Goal: Task Accomplishment & Management: Manage account settings

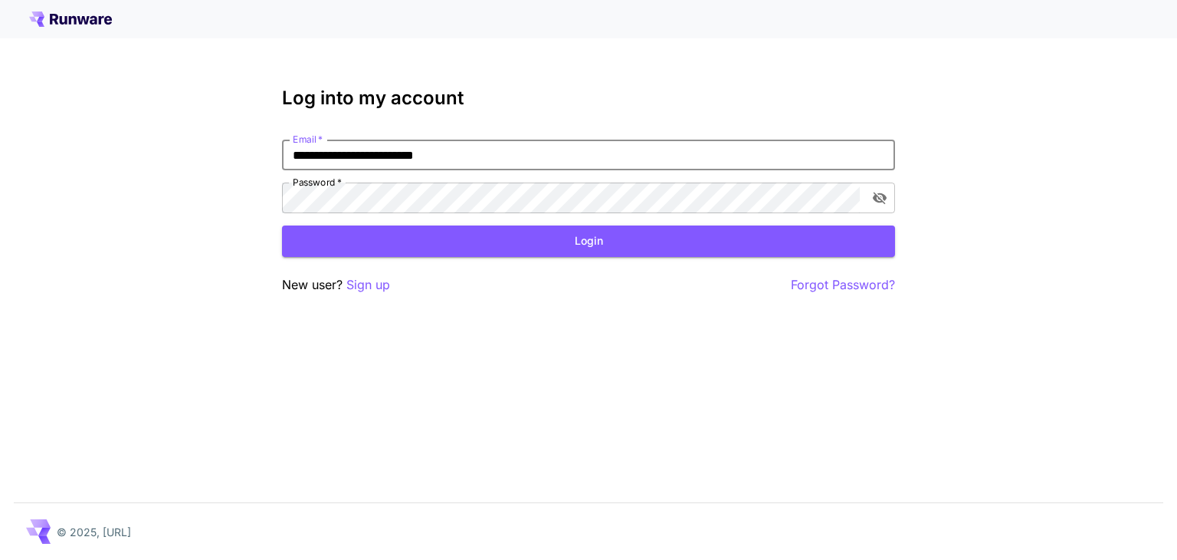
type input "**********"
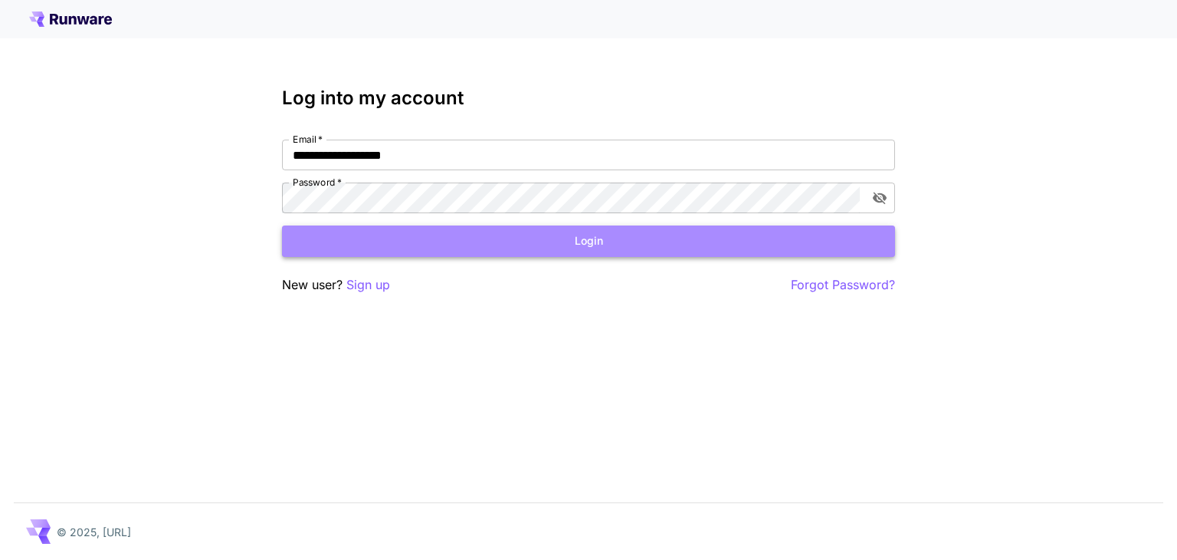
click at [518, 247] on button "Login" at bounding box center [588, 240] width 613 height 31
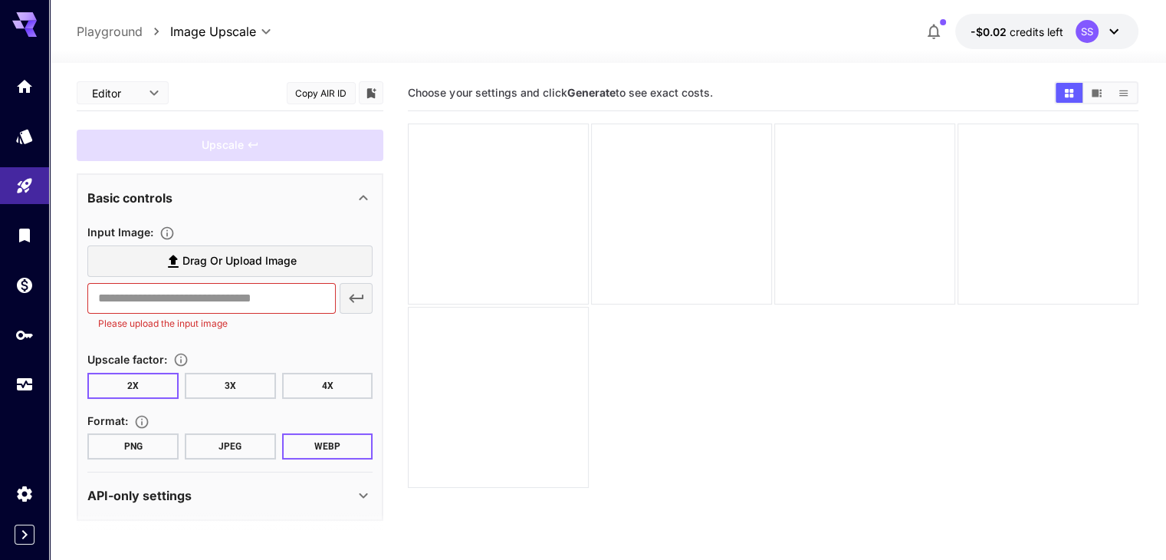
click at [1108, 33] on icon at bounding box center [1114, 31] width 18 height 18
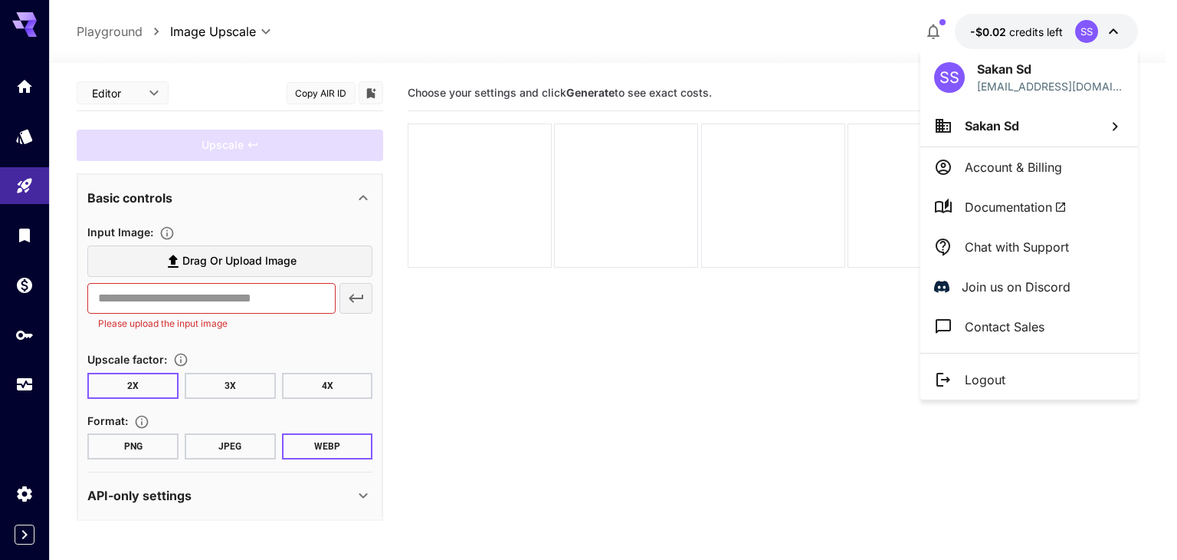
click at [996, 376] on p "Logout" at bounding box center [985, 379] width 41 height 18
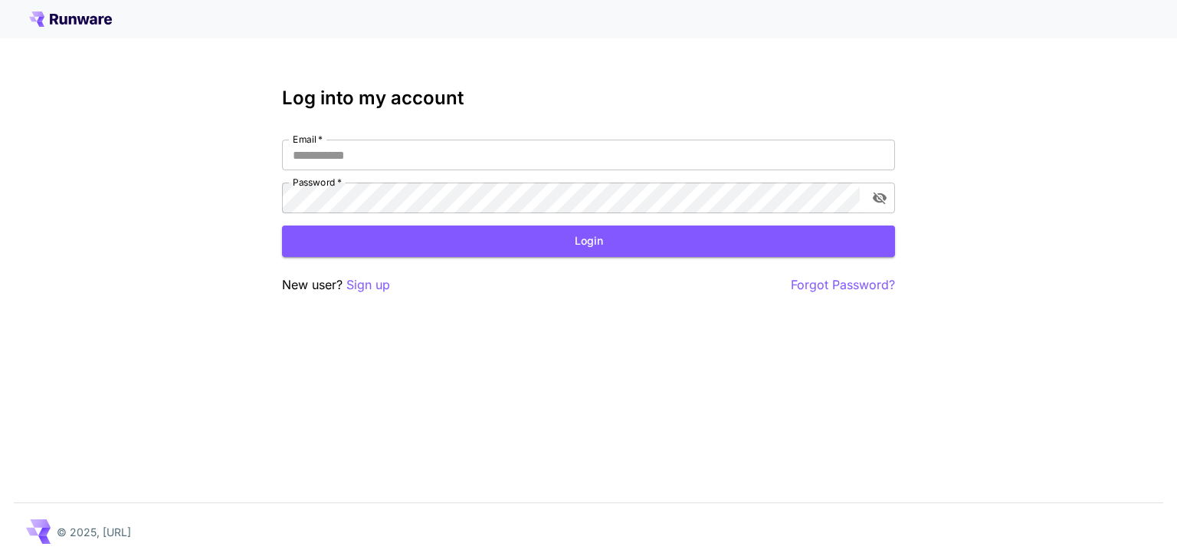
type input "**********"
click at [456, 143] on input "**********" at bounding box center [588, 155] width 613 height 31
type input "**********"
click at [622, 350] on div "**********" at bounding box center [588, 280] width 1177 height 560
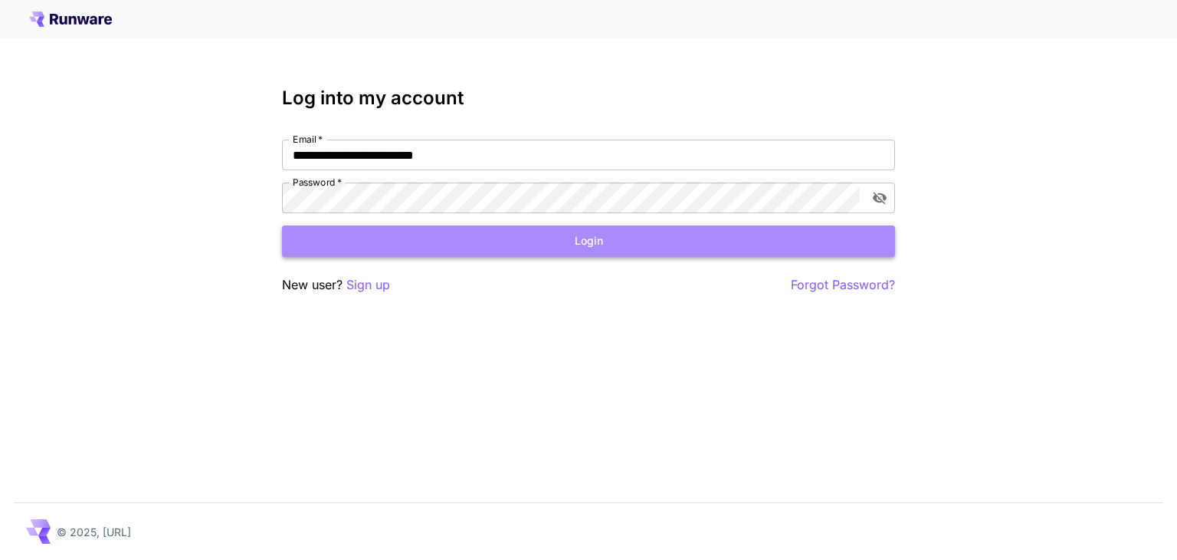
click at [595, 249] on button "Login" at bounding box center [588, 240] width 613 height 31
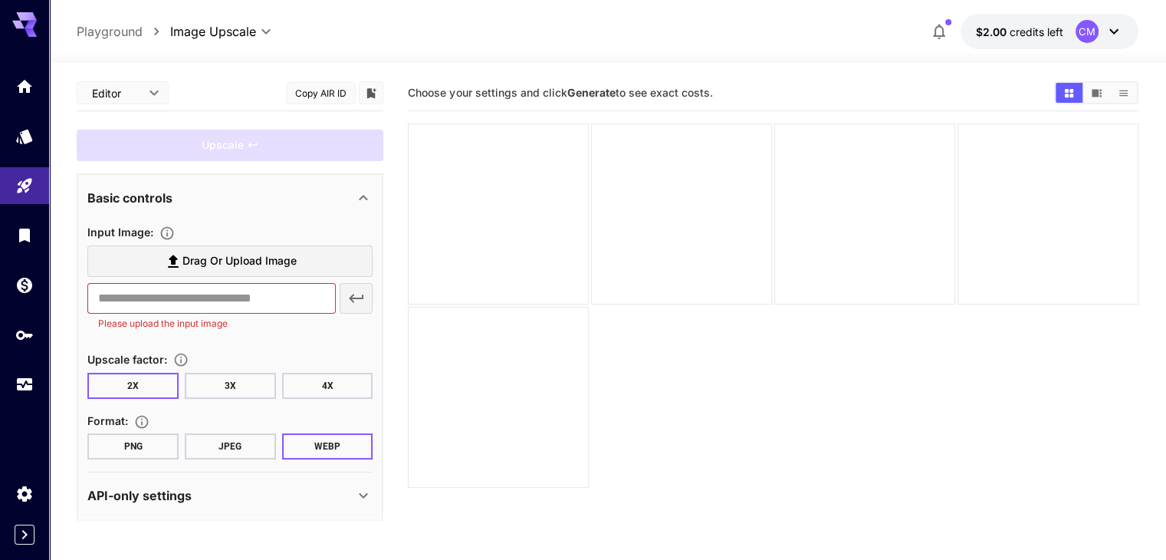
click at [241, 263] on span "Drag or upload image" at bounding box center [239, 260] width 114 height 19
click at [0, 0] on input "Drag or upload image" at bounding box center [0, 0] width 0 height 0
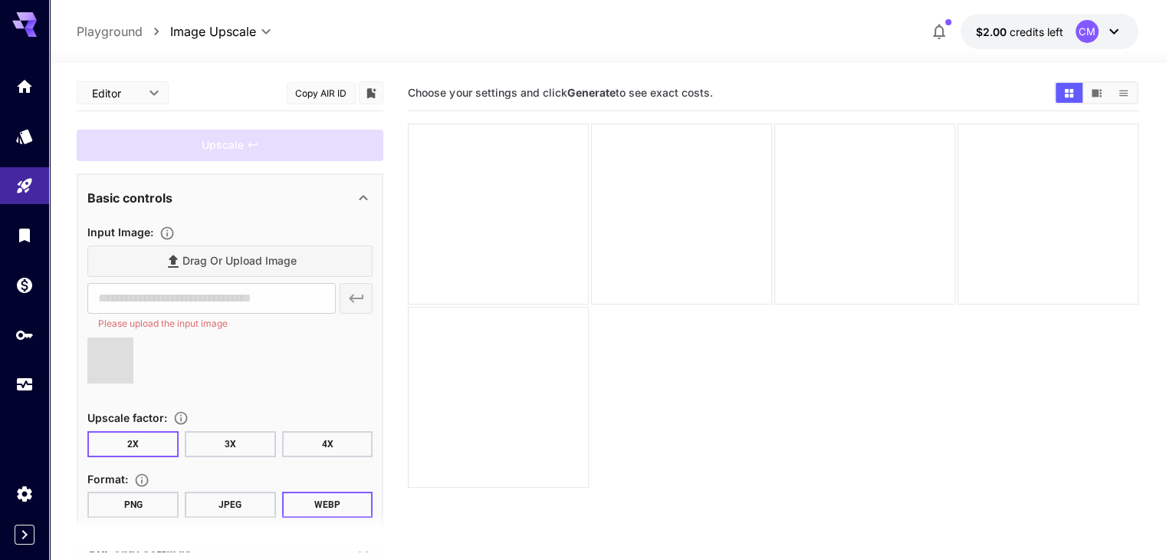
type input "**********"
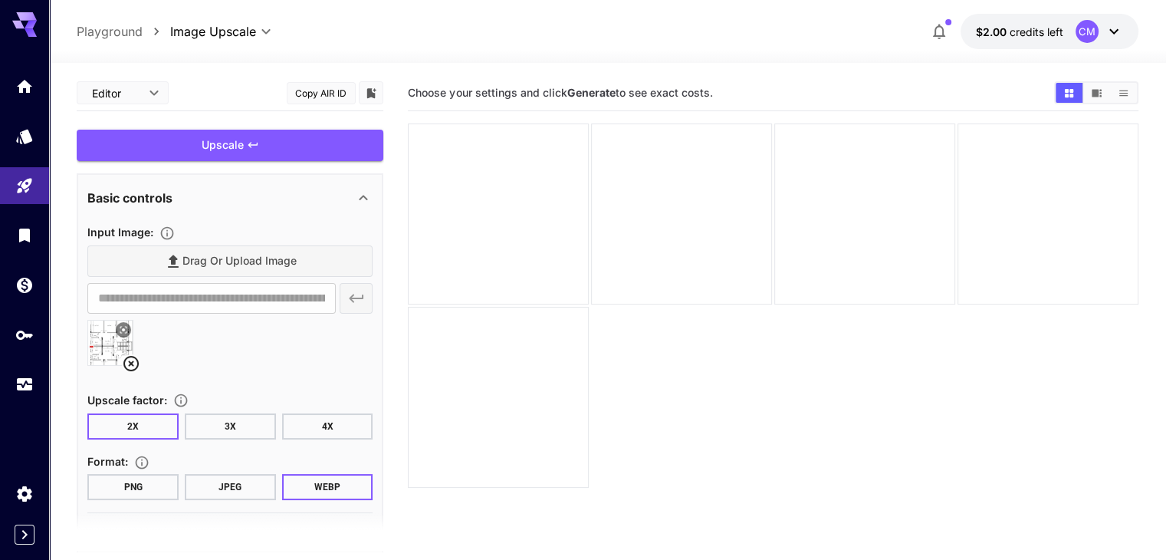
click at [344, 428] on button "4X" at bounding box center [327, 426] width 91 height 26
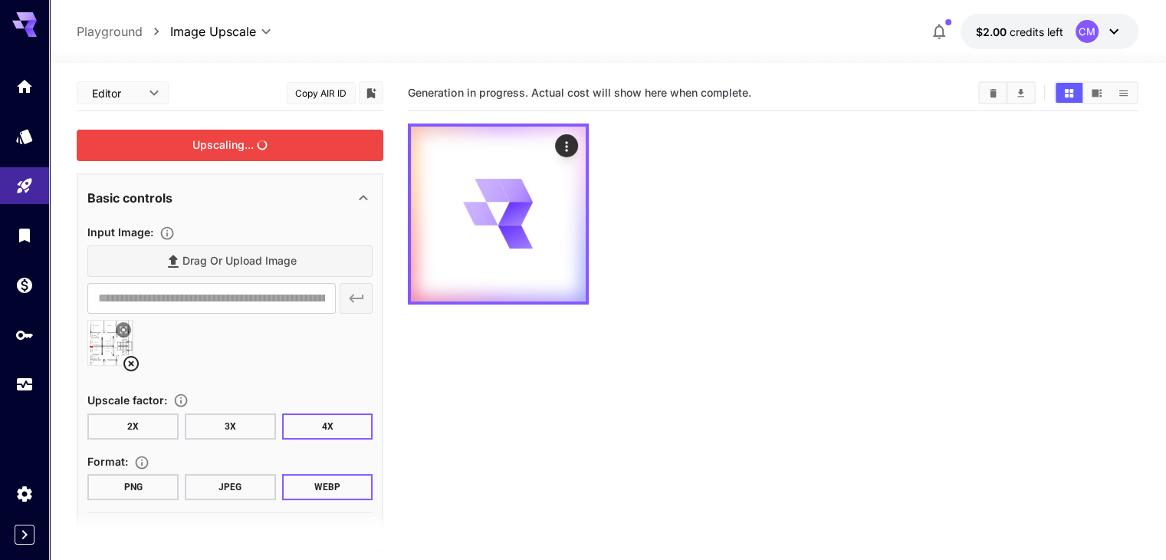
click at [277, 153] on div "Upscaling..." at bounding box center [230, 145] width 307 height 31
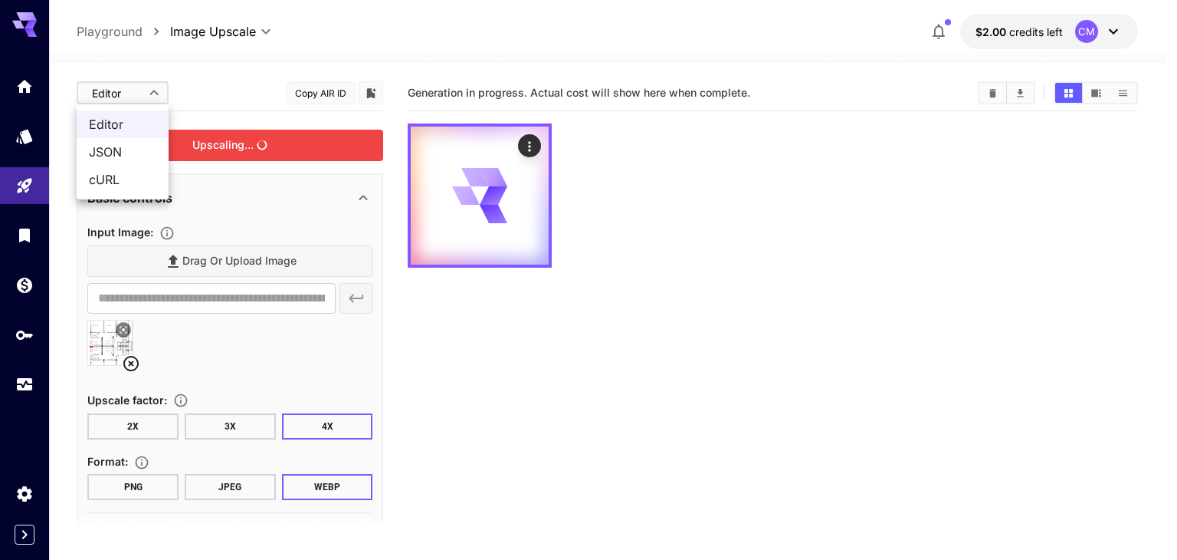
click at [129, 85] on body "**********" at bounding box center [588, 340] width 1177 height 681
click at [117, 151] on span "JSON" at bounding box center [122, 152] width 67 height 18
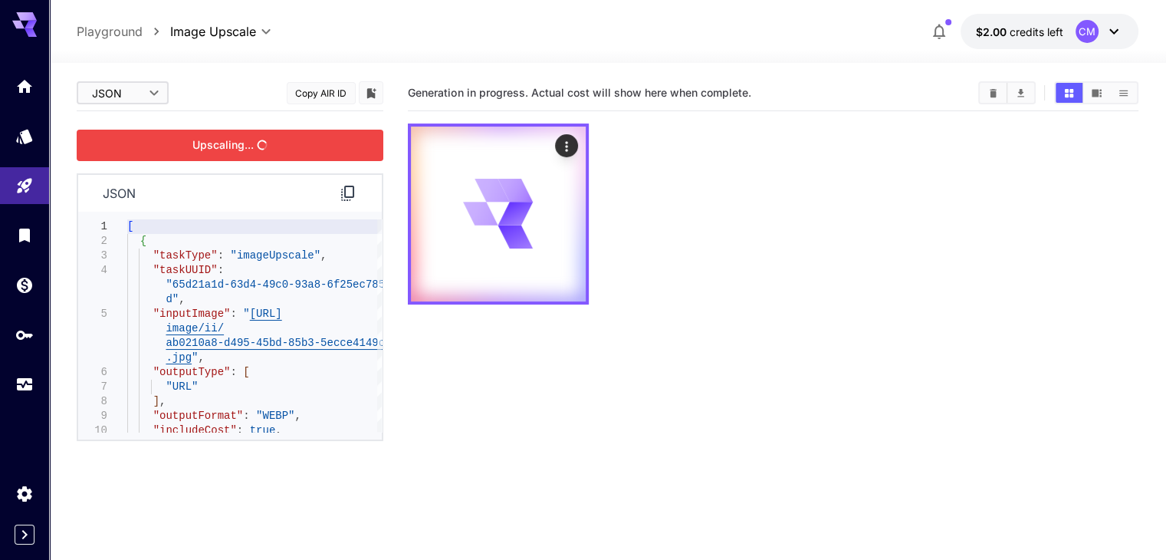
click at [349, 191] on icon at bounding box center [348, 193] width 18 height 18
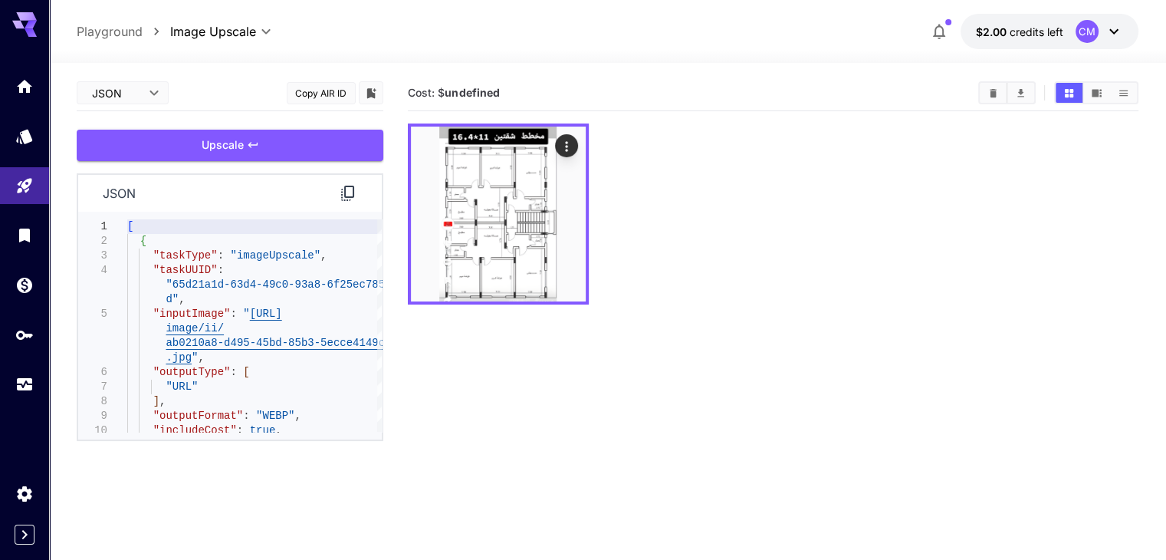
click at [144, 89] on body "**********" at bounding box center [583, 340] width 1166 height 681
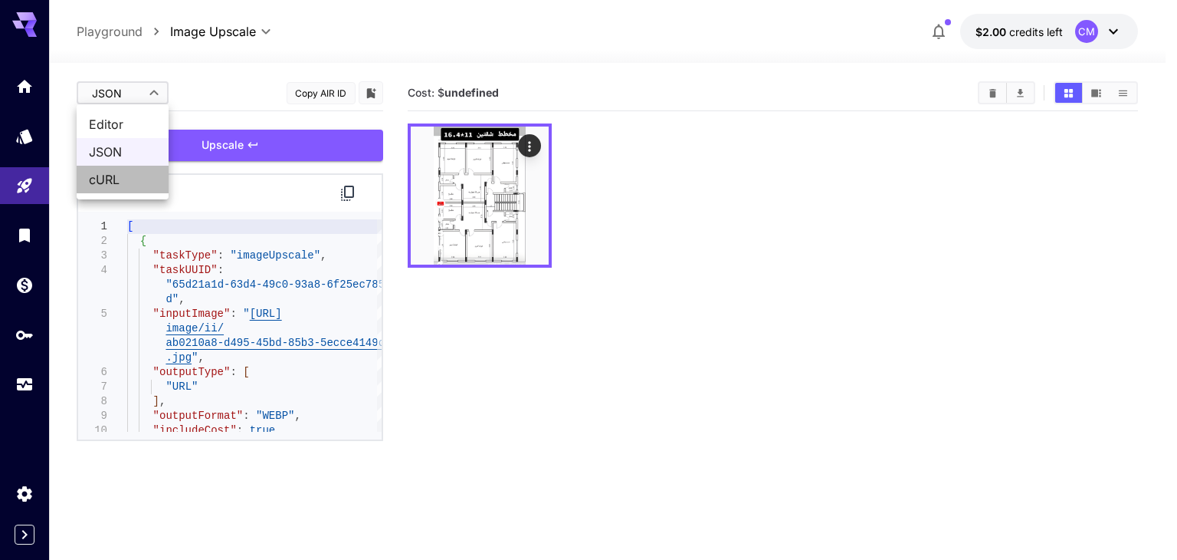
click at [120, 179] on span "cURL" at bounding box center [122, 179] width 67 height 18
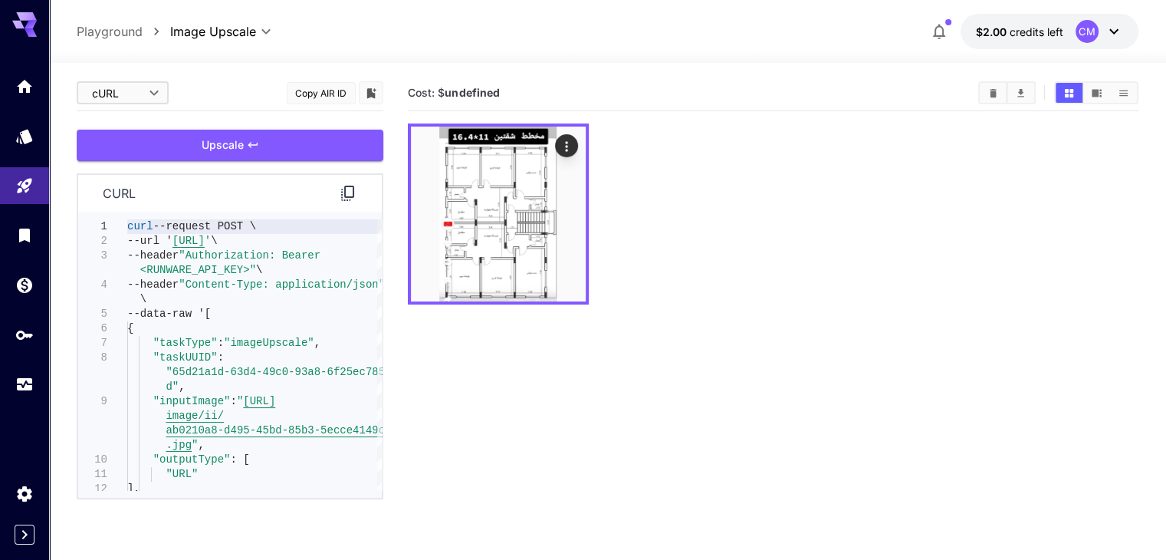
click at [343, 189] on icon at bounding box center [348, 193] width 18 height 18
click at [482, 201] on img at bounding box center [498, 213] width 175 height 175
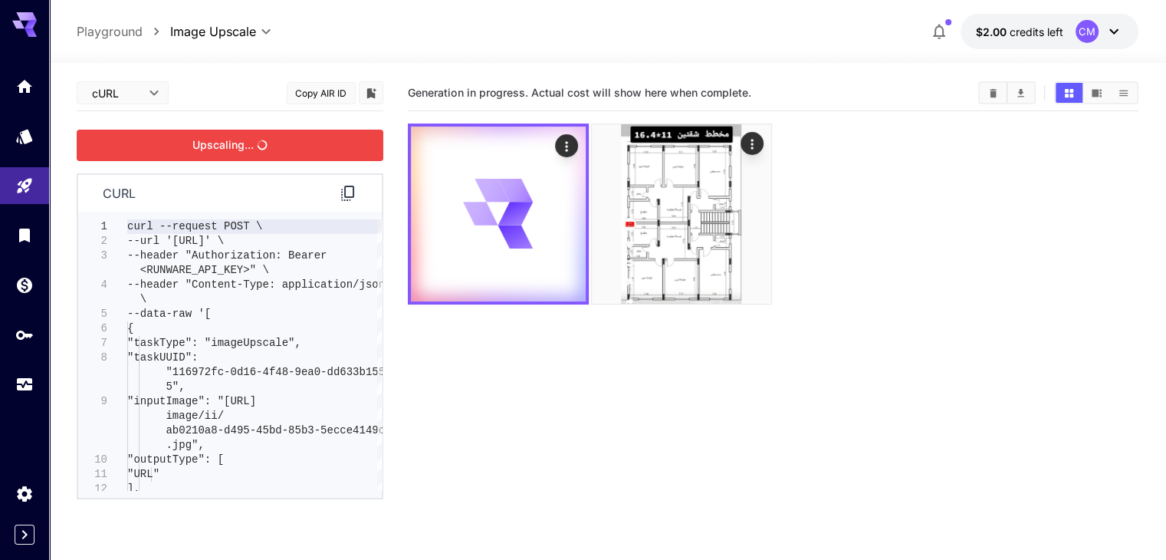
click at [271, 145] on div "Upscaling..." at bounding box center [230, 145] width 307 height 31
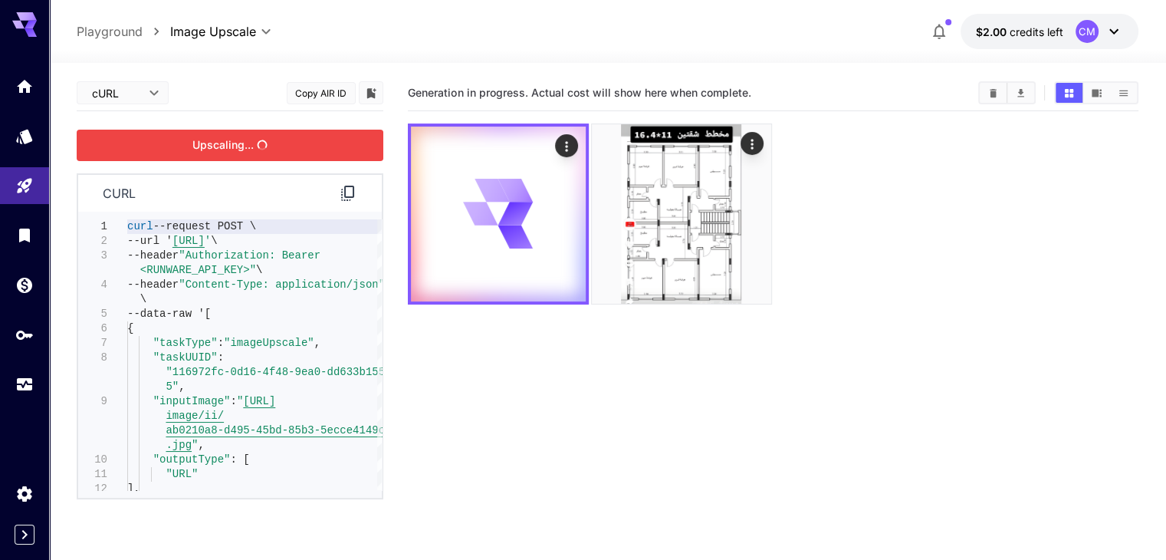
click at [727, 174] on div at bounding box center [773, 213] width 730 height 181
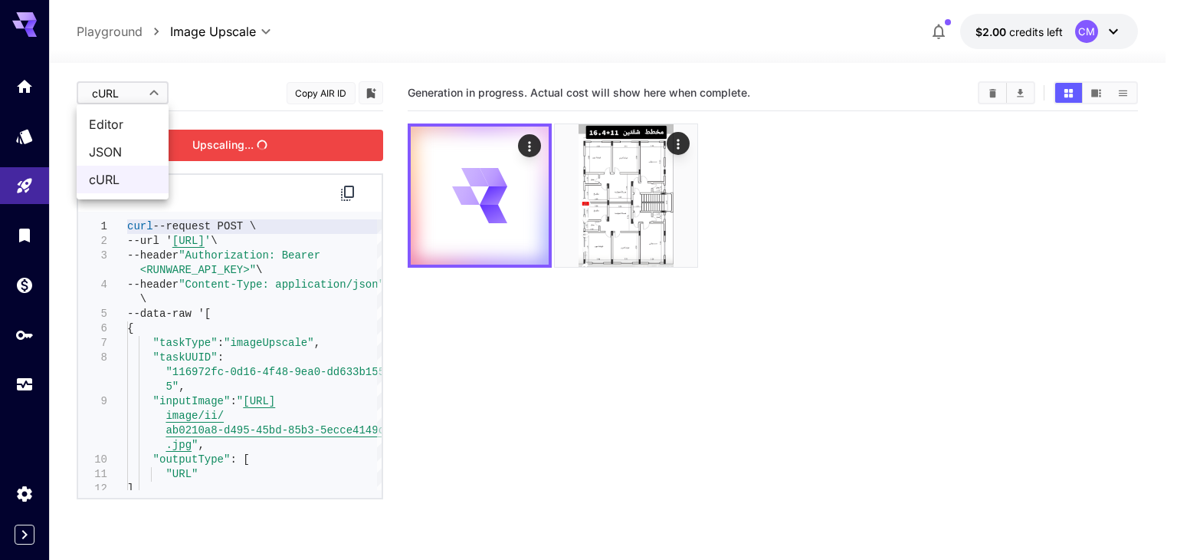
click at [133, 93] on body "**********" at bounding box center [588, 340] width 1177 height 681
click at [112, 129] on span "Editor" at bounding box center [122, 124] width 67 height 18
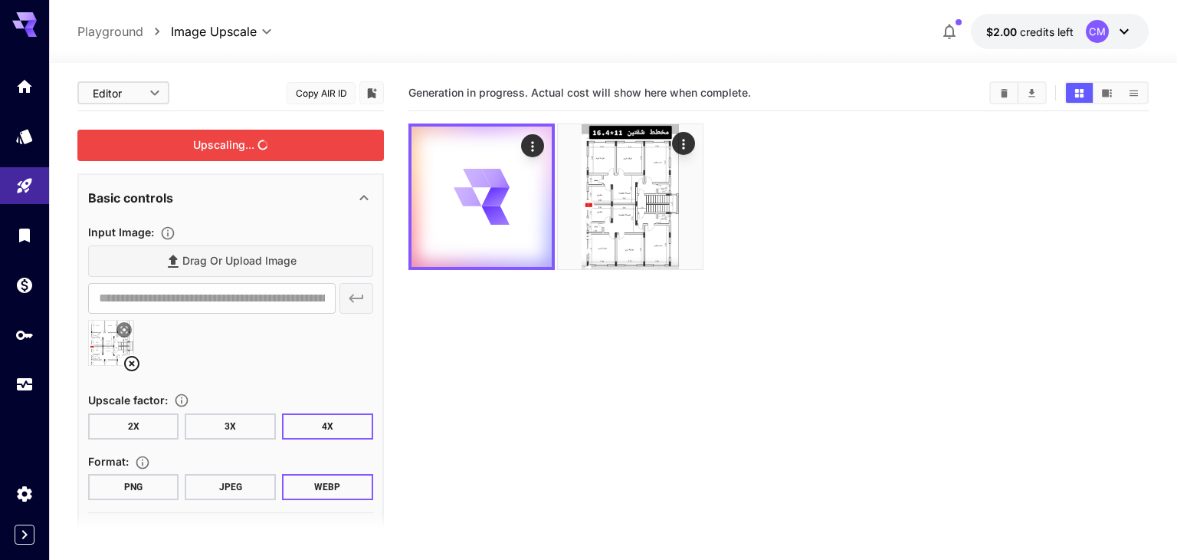
click at [149, 96] on body "**********" at bounding box center [588, 340] width 1177 height 681
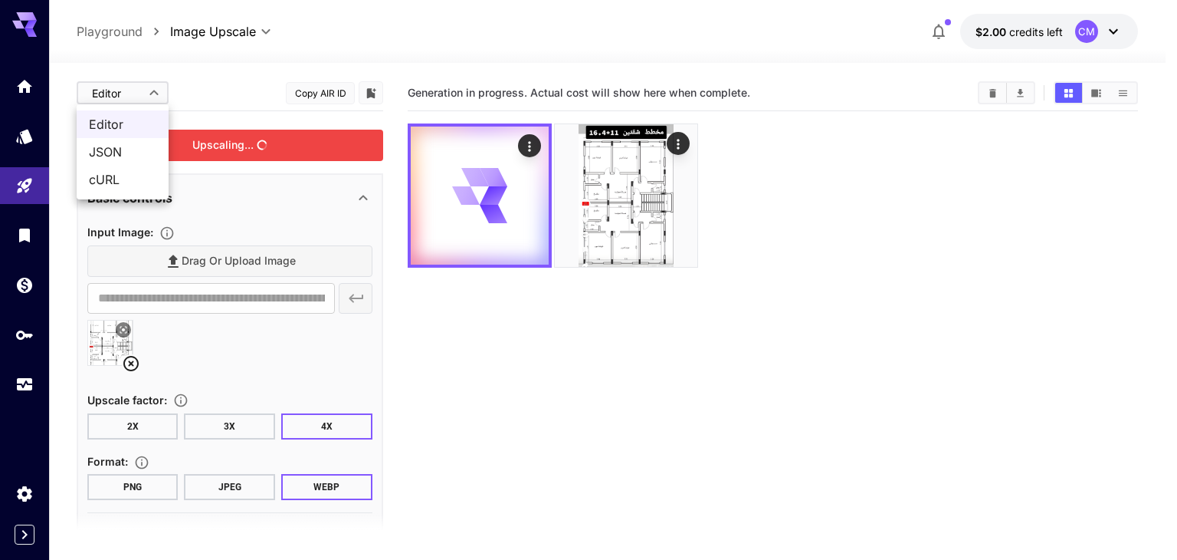
click at [122, 157] on span "JSON" at bounding box center [122, 152] width 67 height 18
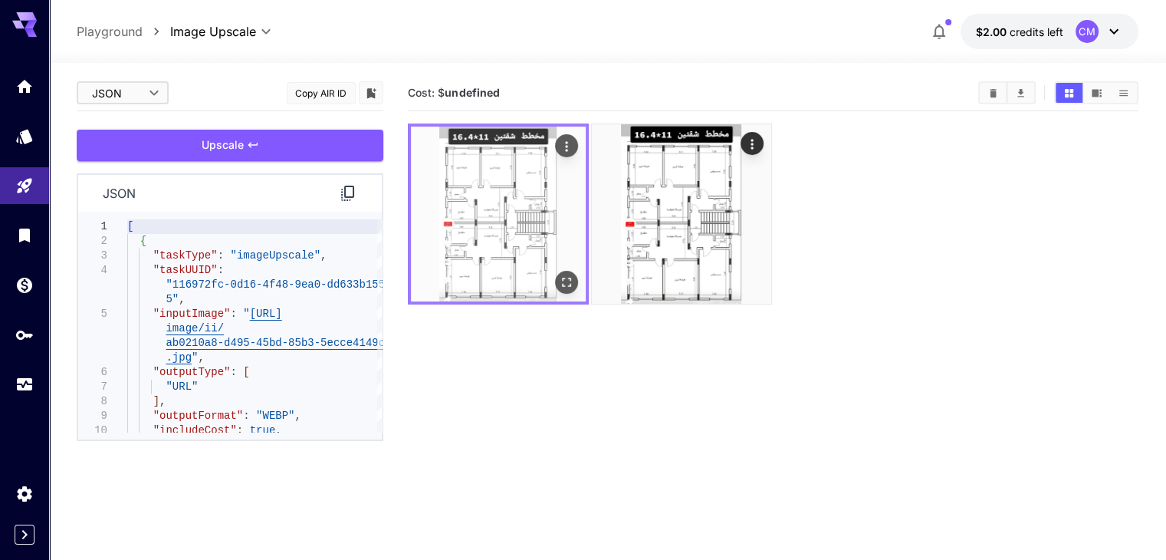
click at [458, 201] on img at bounding box center [498, 213] width 175 height 175
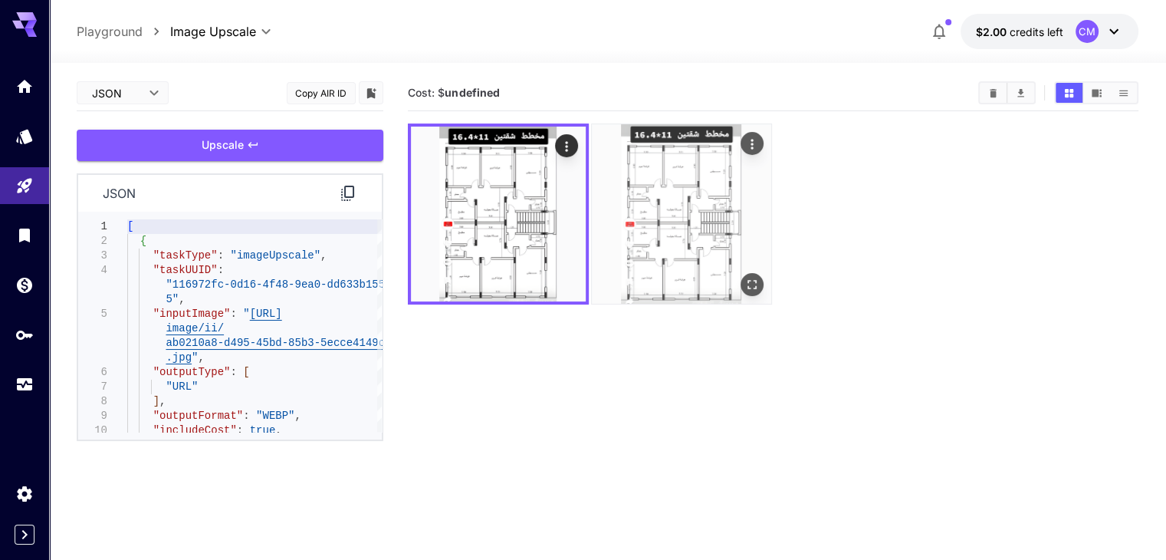
click at [625, 169] on img at bounding box center [681, 213] width 179 height 179
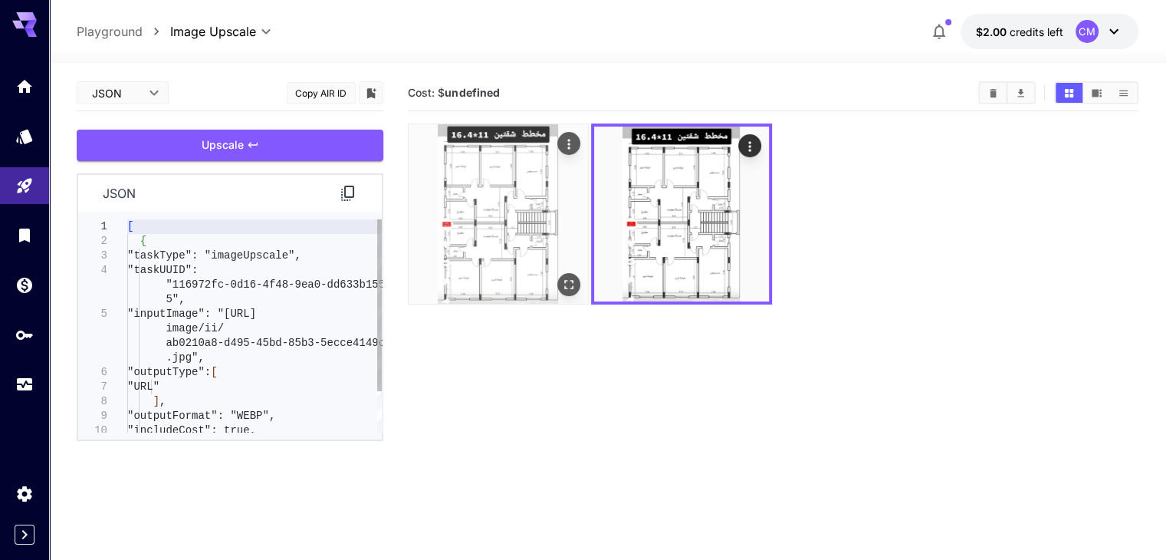
click at [451, 176] on img at bounding box center [498, 213] width 179 height 179
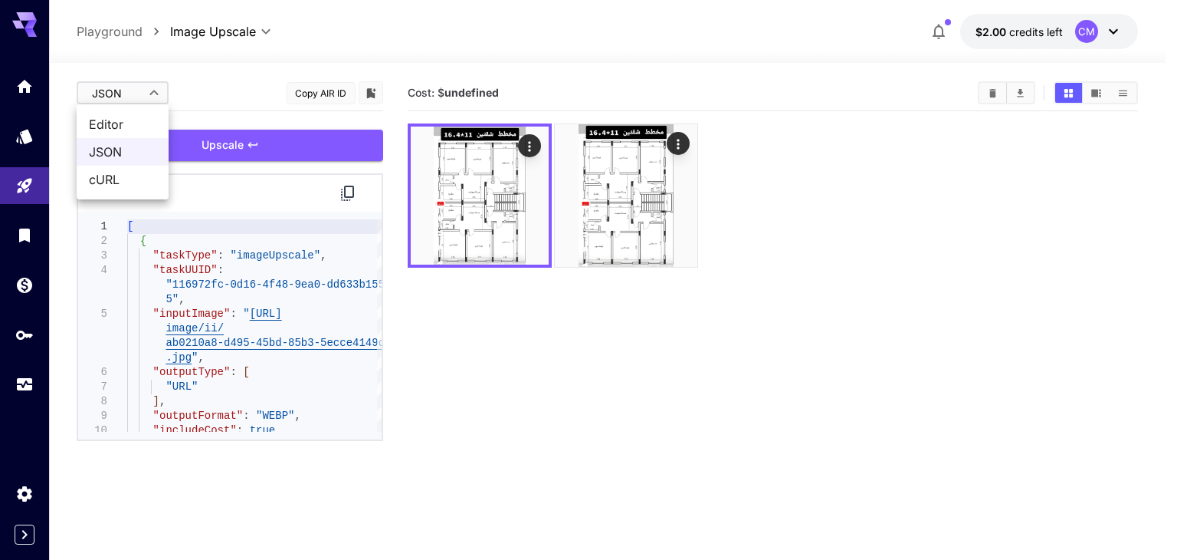
click at [132, 90] on body "**********" at bounding box center [588, 340] width 1177 height 681
click at [113, 130] on span "Editor" at bounding box center [122, 124] width 67 height 18
type input "****"
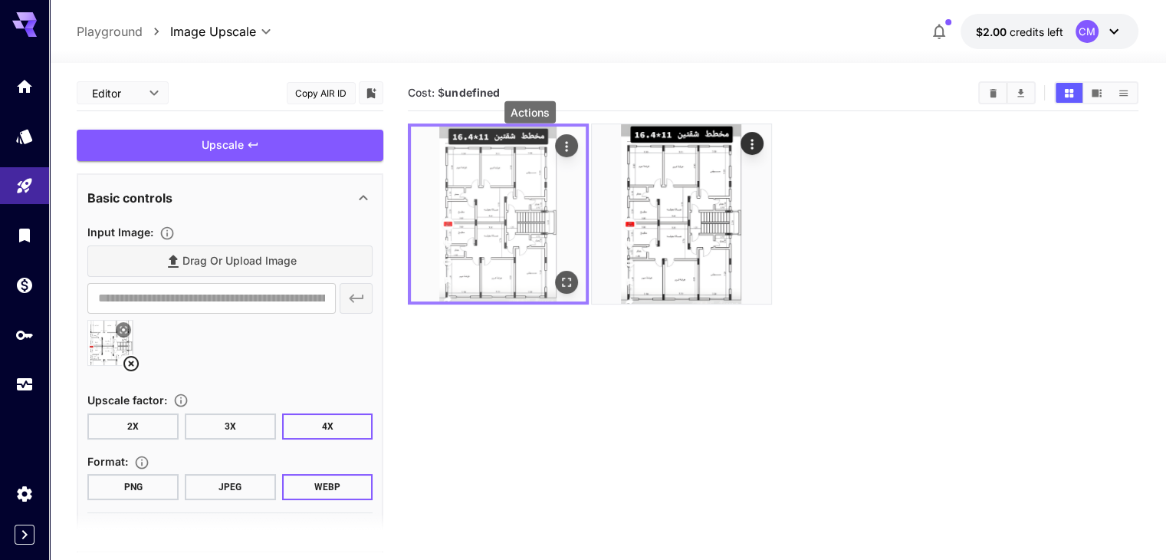
click at [565, 142] on icon "Actions" at bounding box center [566, 146] width 2 height 10
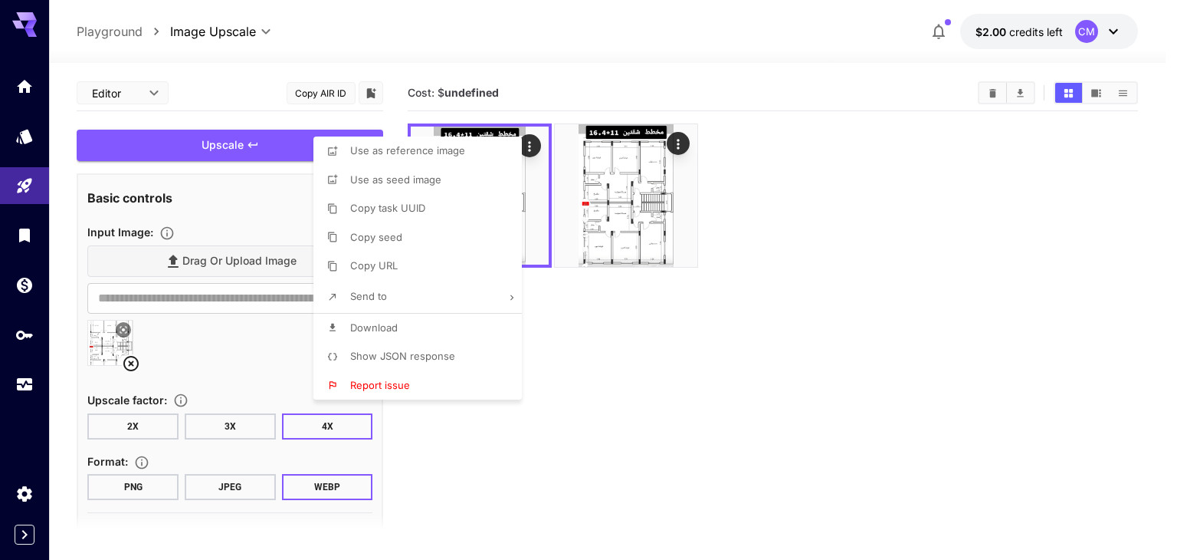
click at [706, 353] on div at bounding box center [588, 280] width 1177 height 560
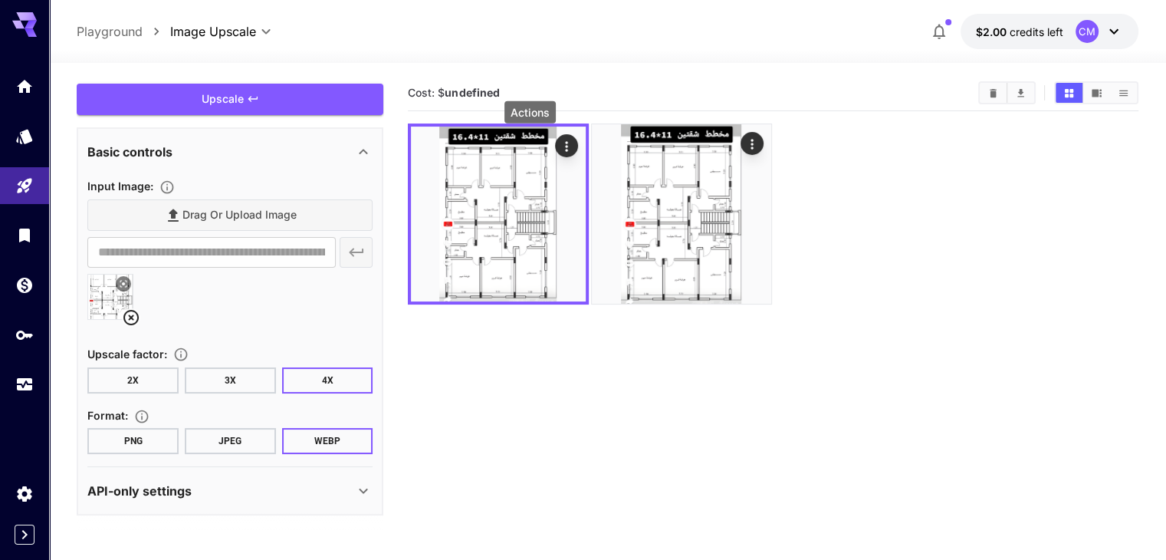
scroll to position [46, 0]
click at [128, 316] on icon at bounding box center [131, 317] width 18 height 18
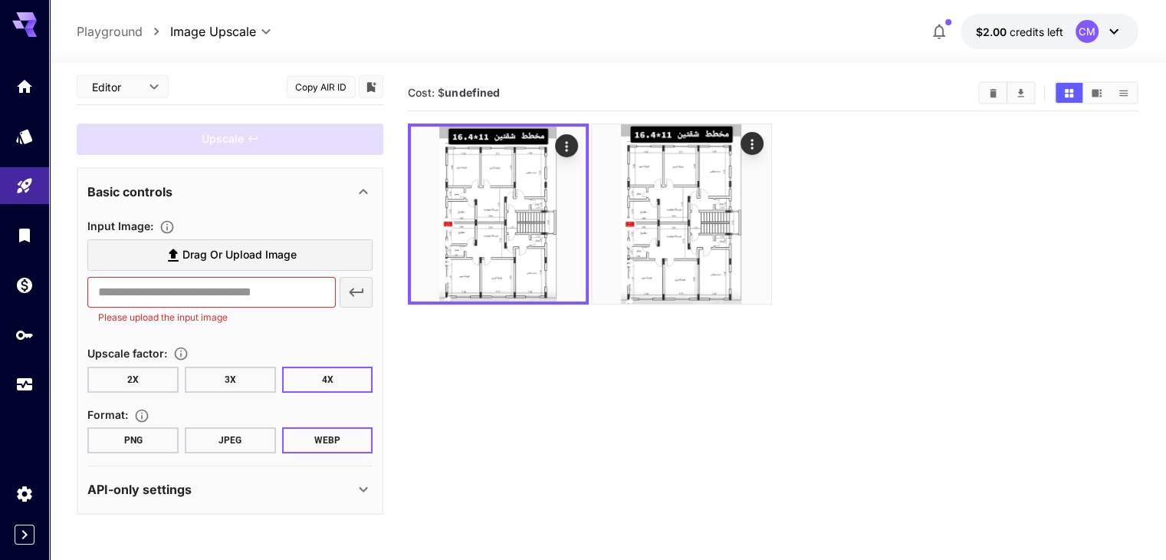
click at [243, 239] on label "Drag or upload image" at bounding box center [229, 254] width 285 height 31
click at [0, 0] on input "Drag or upload image" at bounding box center [0, 0] width 0 height 0
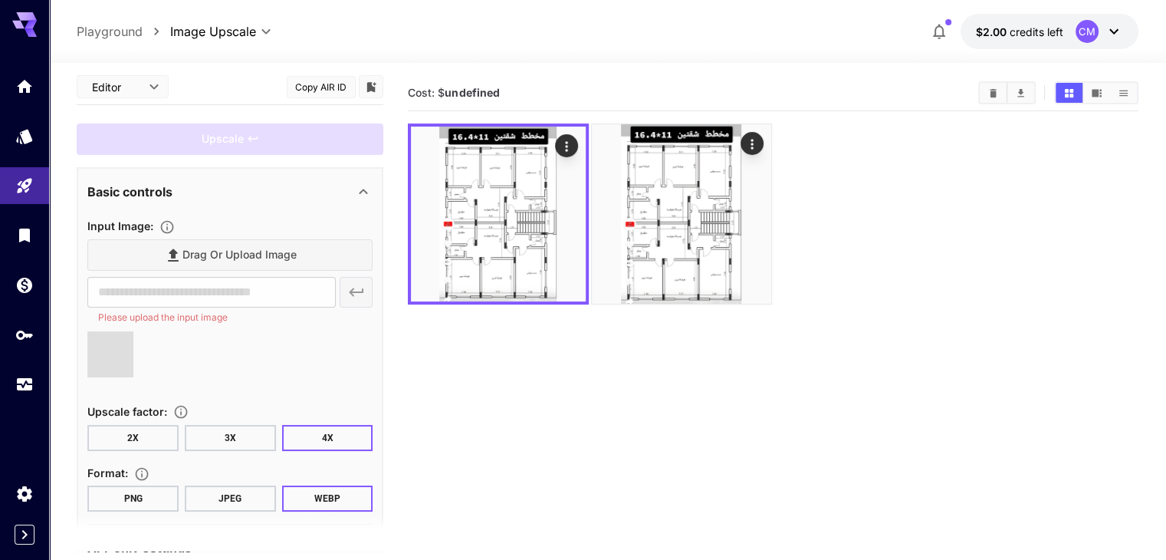
type input "**********"
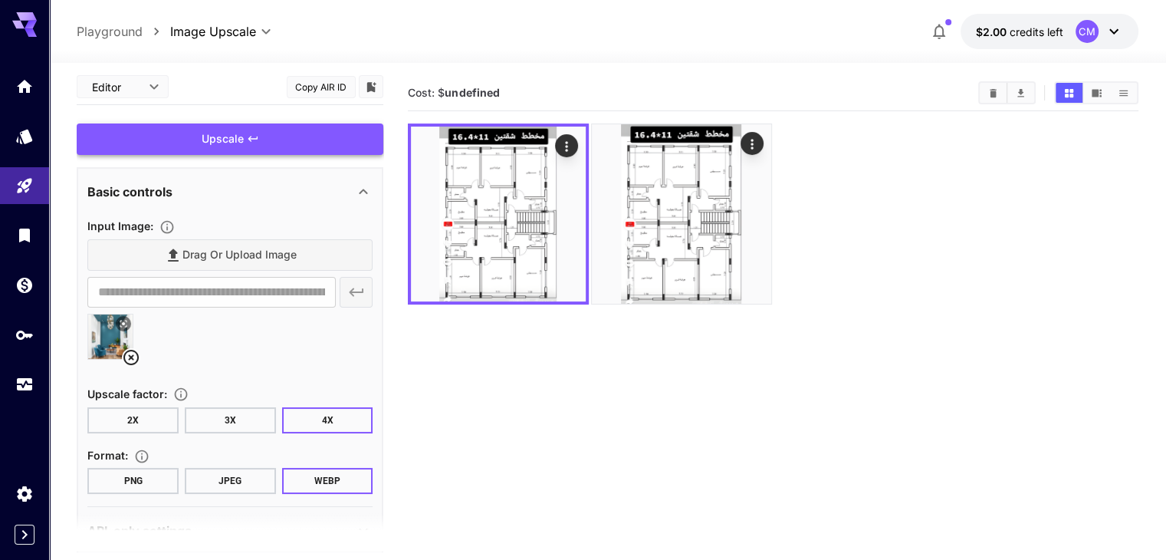
click at [300, 142] on div "Upscale" at bounding box center [230, 138] width 307 height 31
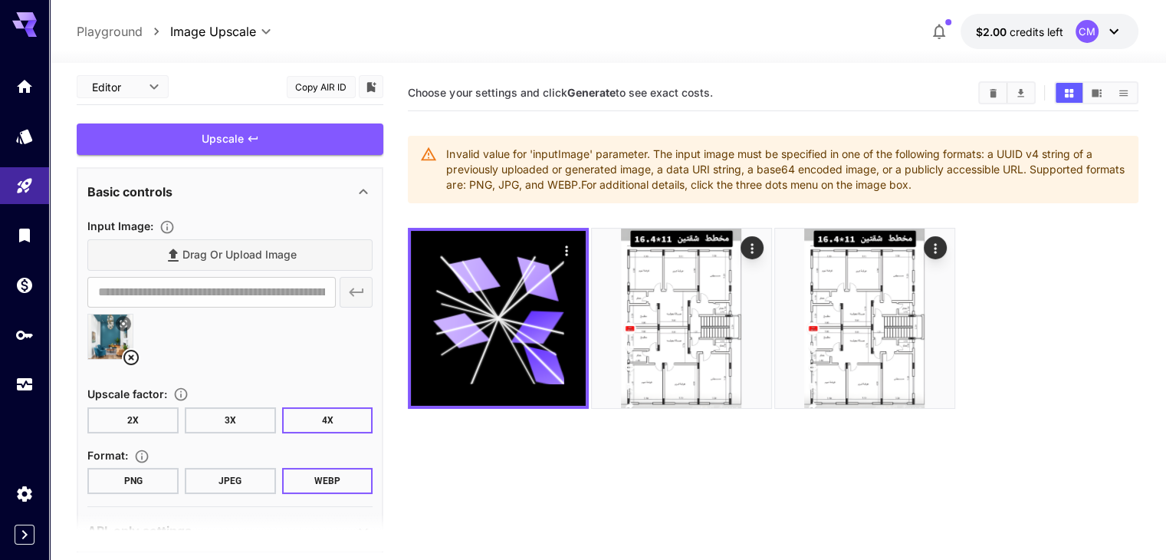
click at [574, 155] on div "Invalid value for 'inputImage' parameter. The input image must be specified in …" at bounding box center [785, 169] width 679 height 58
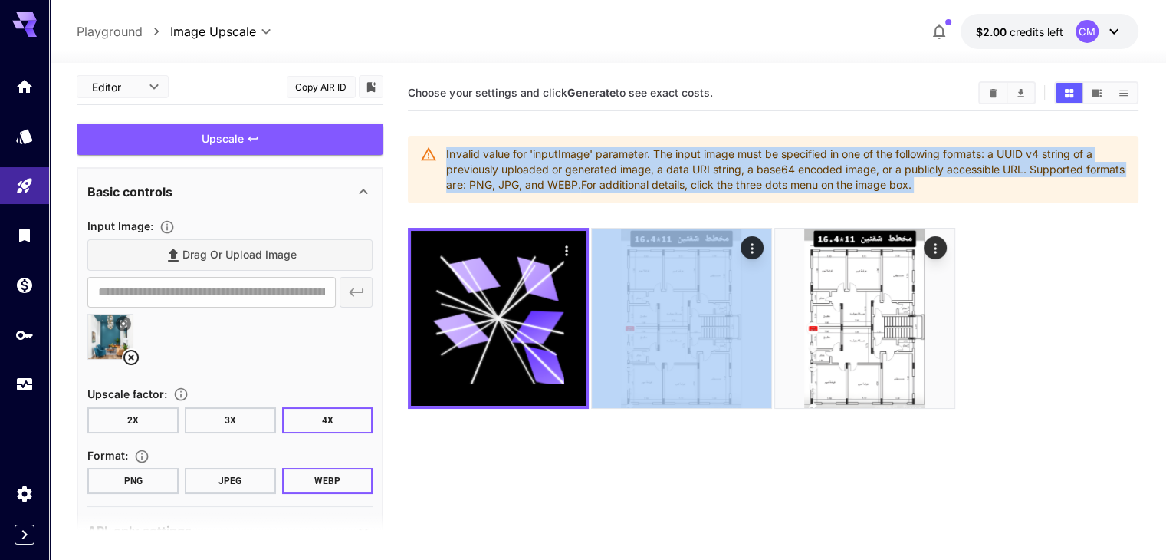
click at [574, 155] on div "Invalid value for 'inputImage' parameter. The input image must be specified in …" at bounding box center [785, 169] width 679 height 58
click at [796, 168] on div "Invalid value for 'inputImage' parameter. The input image must be specified in …" at bounding box center [785, 169] width 679 height 58
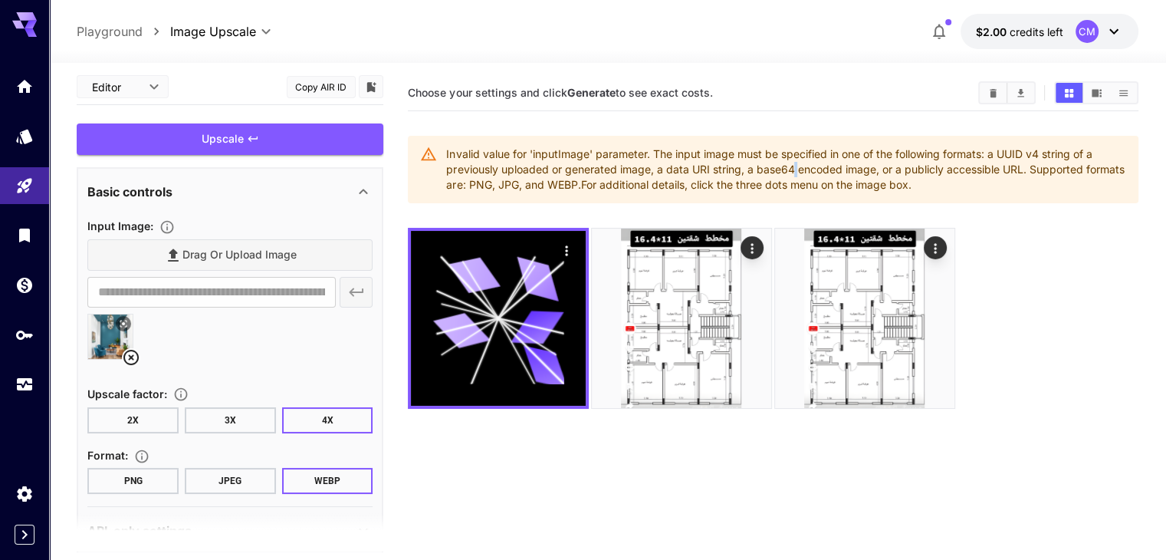
click at [796, 168] on div "Invalid value for 'inputImage' parameter. The input image must be specified in …" at bounding box center [785, 169] width 679 height 58
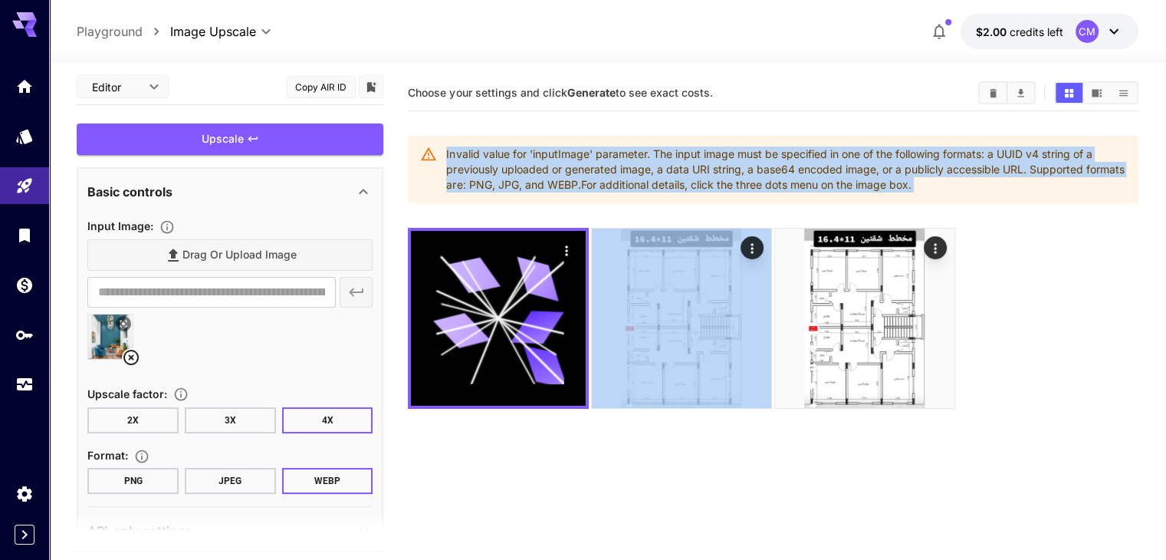
click at [796, 168] on div "Invalid value for 'inputImage' parameter. The input image must be specified in …" at bounding box center [785, 169] width 679 height 58
click at [132, 356] on icon at bounding box center [130, 357] width 15 height 15
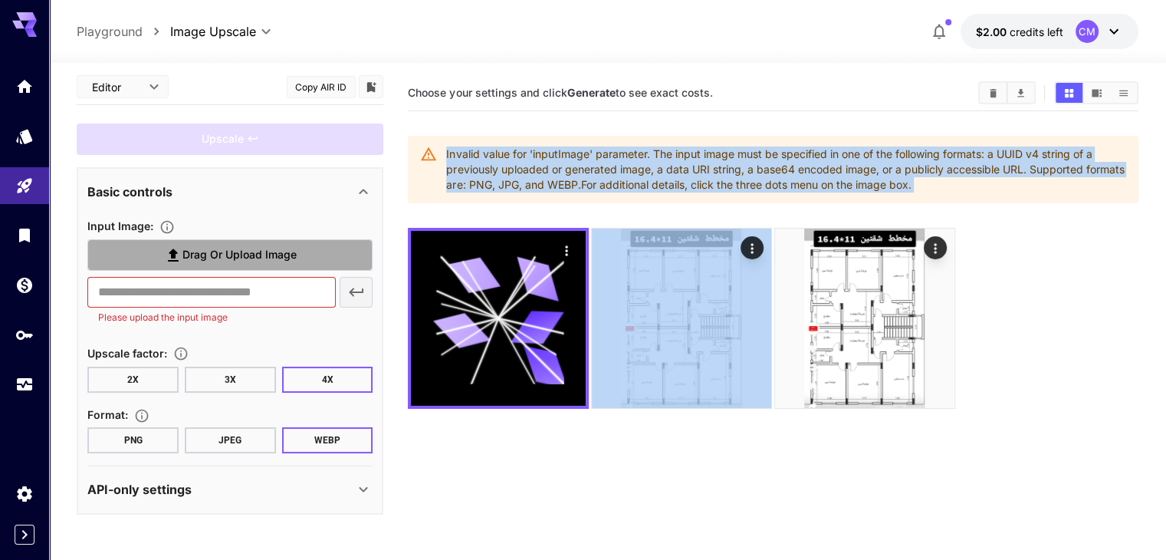
click at [257, 252] on span "Drag or upload image" at bounding box center [239, 254] width 114 height 19
click at [0, 0] on input "Drag or upload image" at bounding box center [0, 0] width 0 height 0
click at [229, 251] on span "Drag or upload image" at bounding box center [239, 254] width 114 height 19
click at [0, 0] on input "Drag or upload image" at bounding box center [0, 0] width 0 height 0
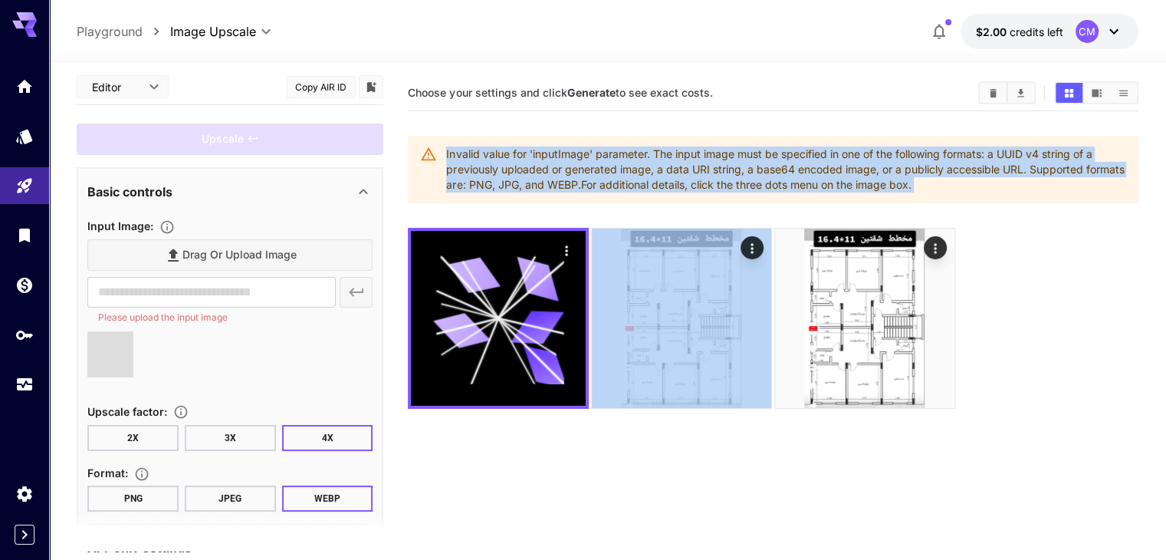
type input "**********"
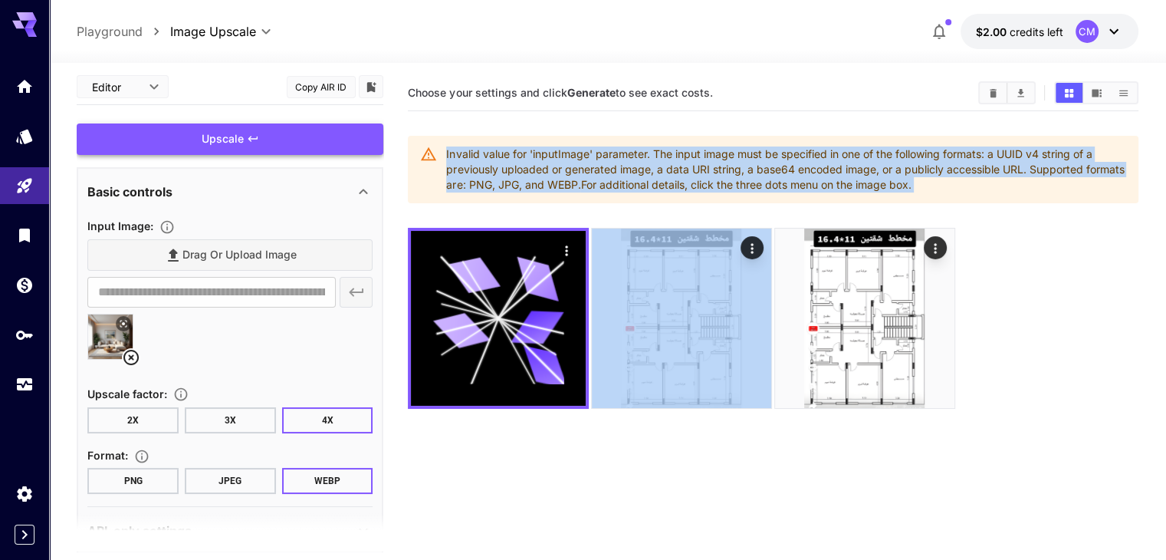
click at [286, 134] on div "Upscale" at bounding box center [230, 138] width 307 height 31
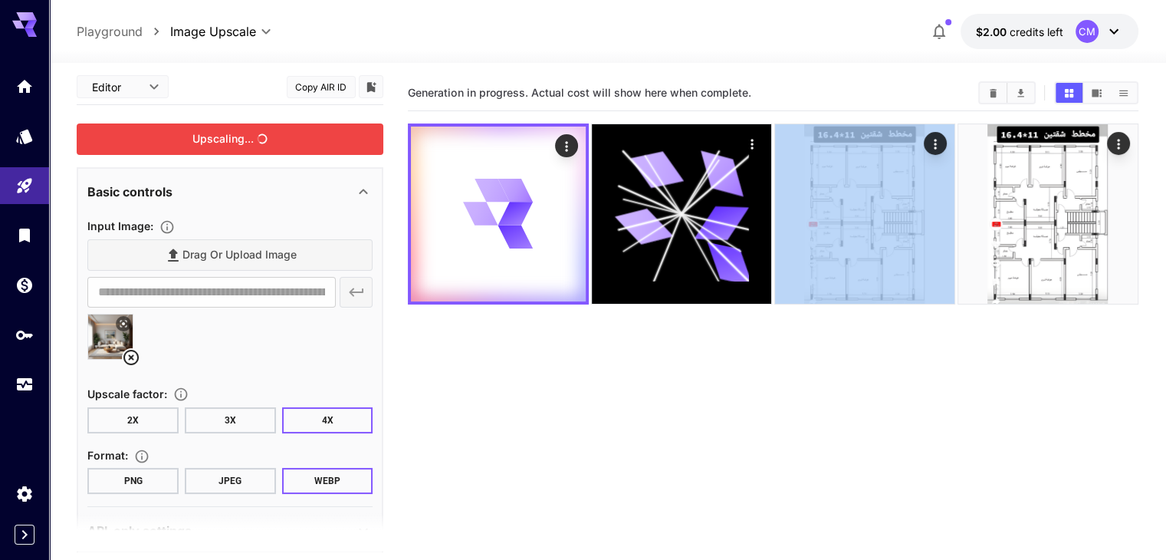
click at [678, 294] on section "Generation in progress. Actual cost will show here when complete." at bounding box center [773, 355] width 730 height 560
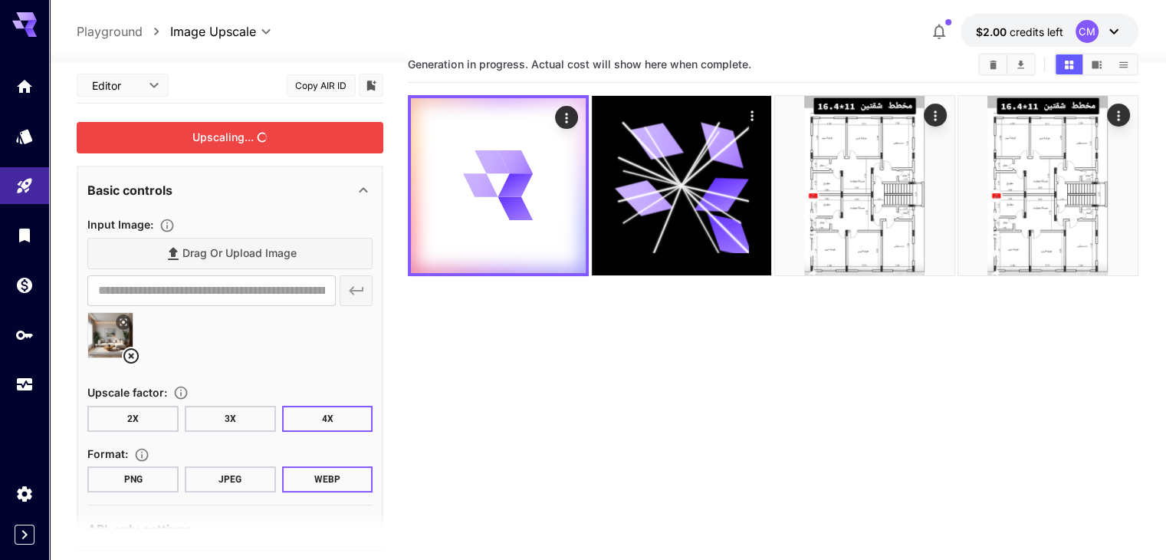
scroll to position [0, 0]
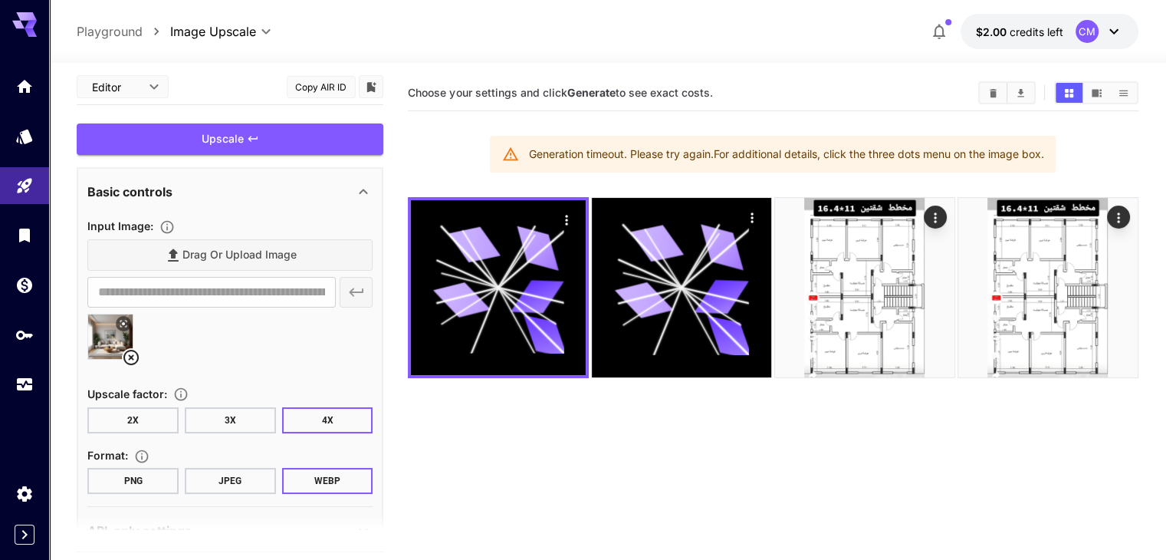
click at [597, 153] on div "Generation timeout. Please try again. For additional details, click the three d…" at bounding box center [785, 154] width 515 height 28
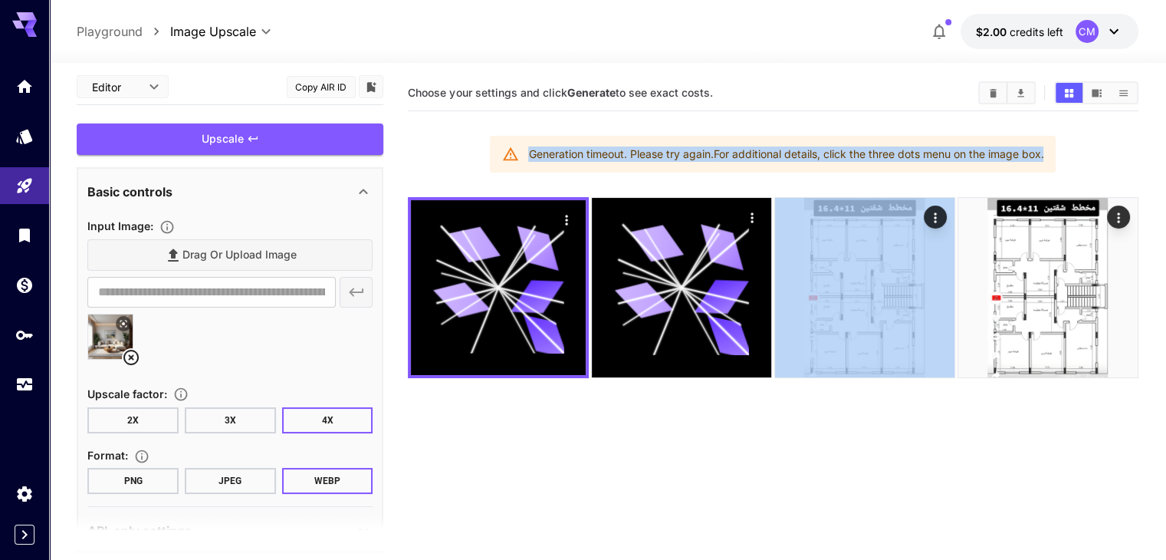
click at [597, 153] on div "Generation timeout. Please try again. For additional details, click the three d…" at bounding box center [785, 154] width 515 height 28
click at [128, 415] on button "2X" at bounding box center [132, 420] width 91 height 26
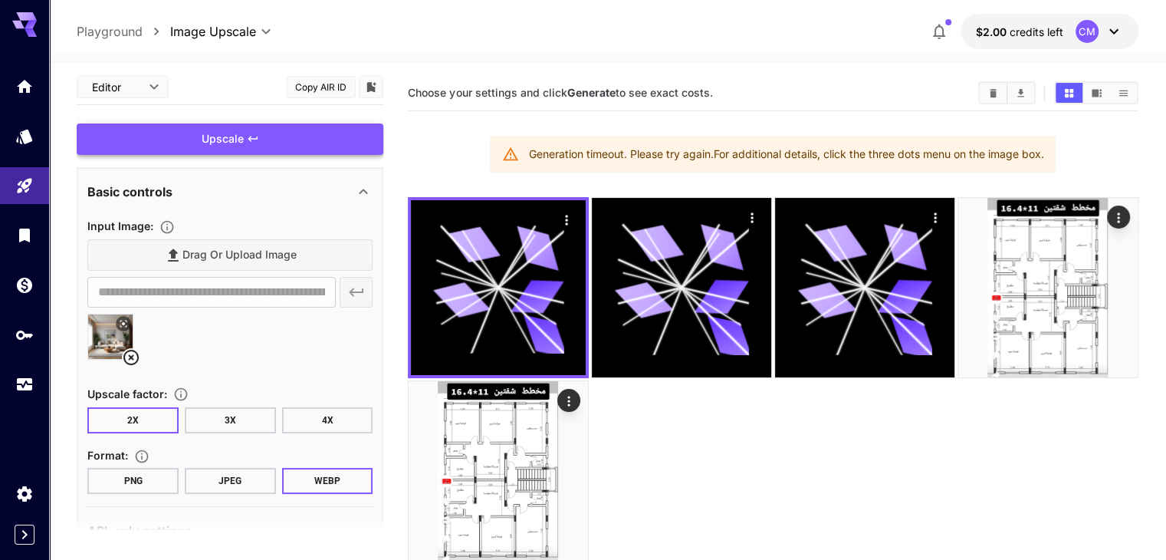
click at [129, 359] on icon at bounding box center [130, 357] width 15 height 15
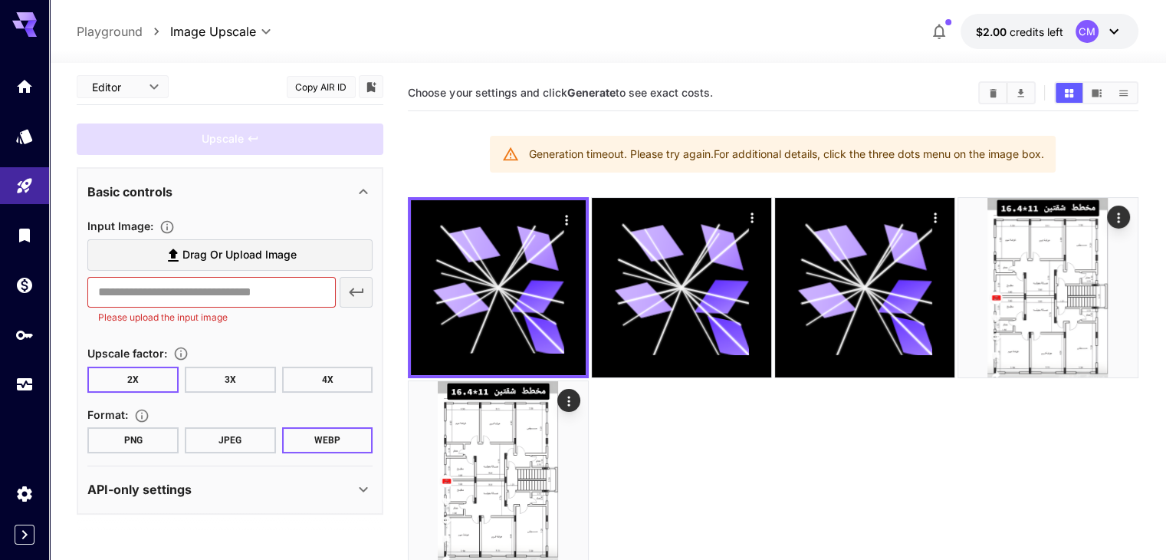
click at [271, 258] on span "Drag or upload image" at bounding box center [239, 254] width 114 height 19
click at [0, 0] on input "Drag or upload image" at bounding box center [0, 0] width 0 height 0
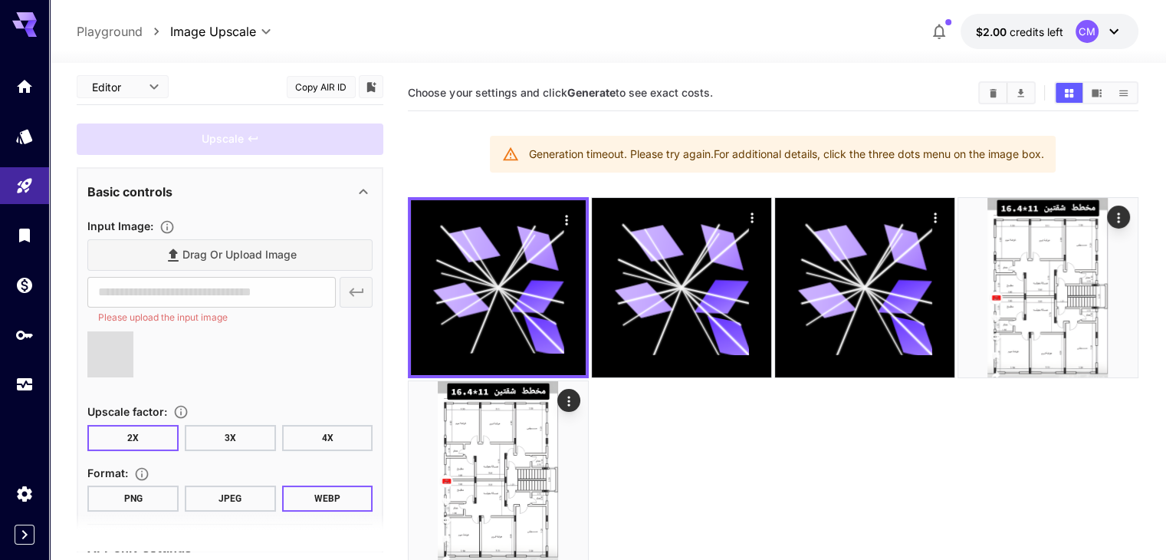
click at [225, 428] on button "3X" at bounding box center [230, 438] width 91 height 26
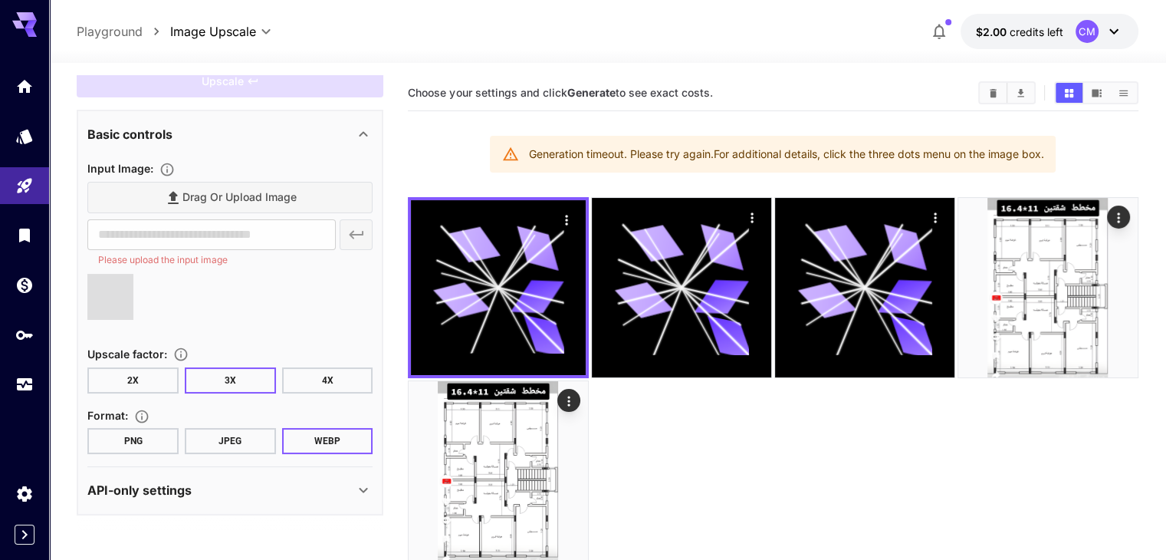
type input "**********"
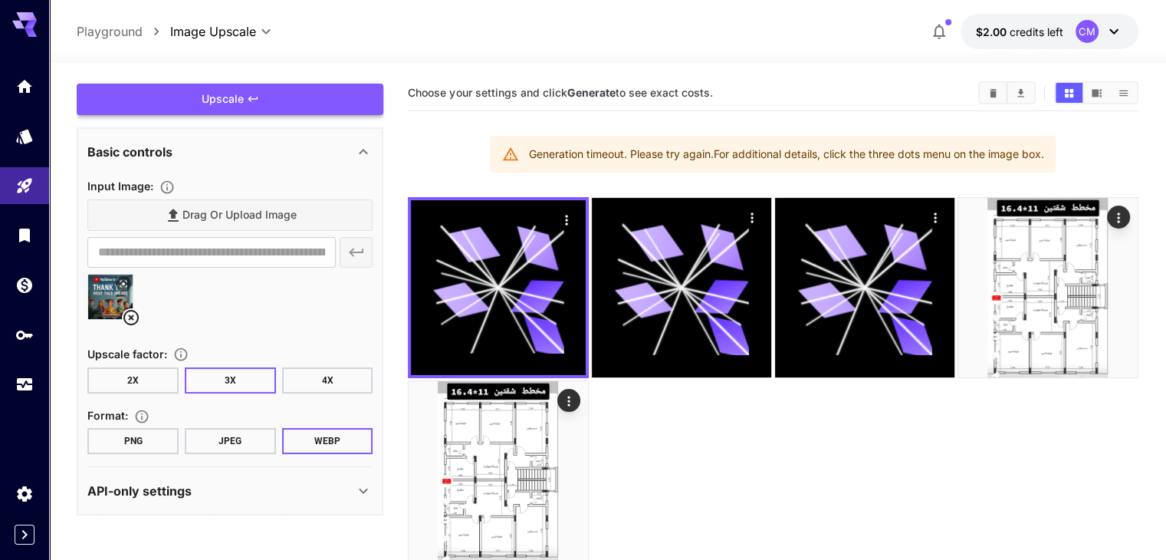
click at [225, 435] on button "JPEG" at bounding box center [230, 441] width 91 height 26
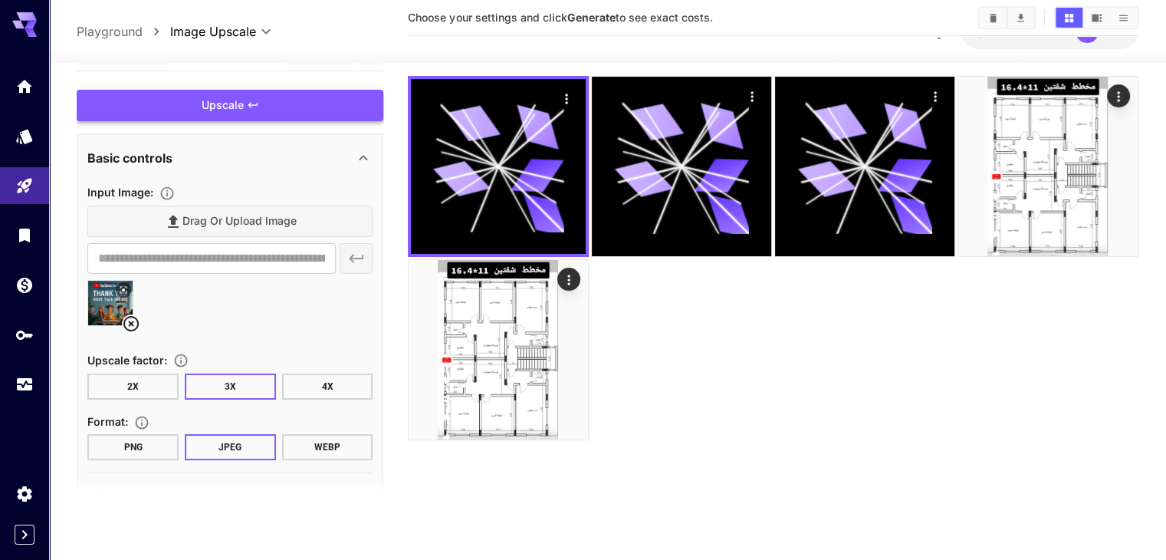
scroll to position [0, 0]
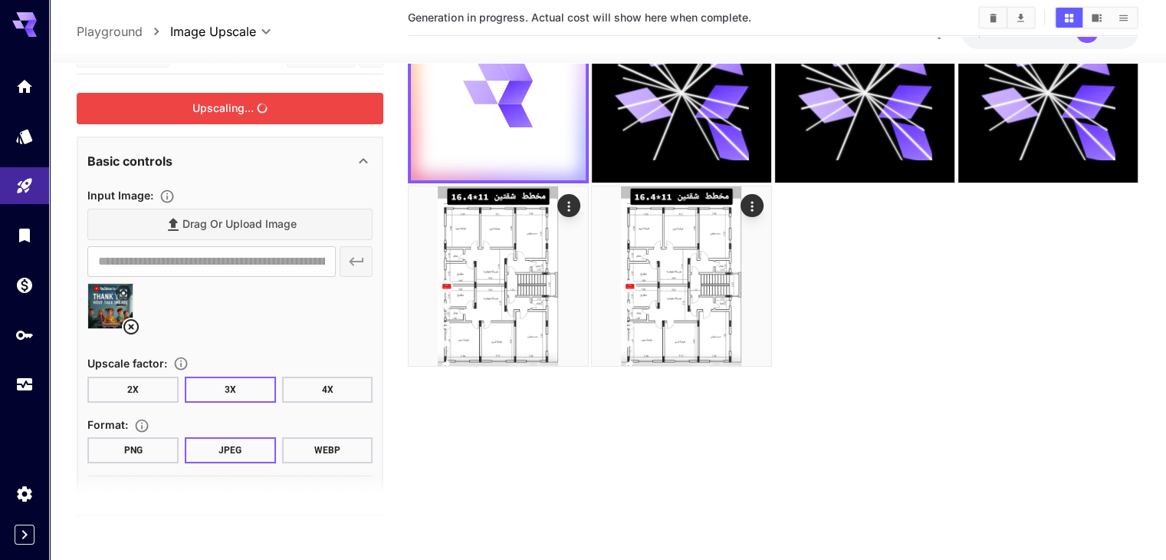
click at [288, 110] on div "Upscaling..." at bounding box center [230, 108] width 307 height 31
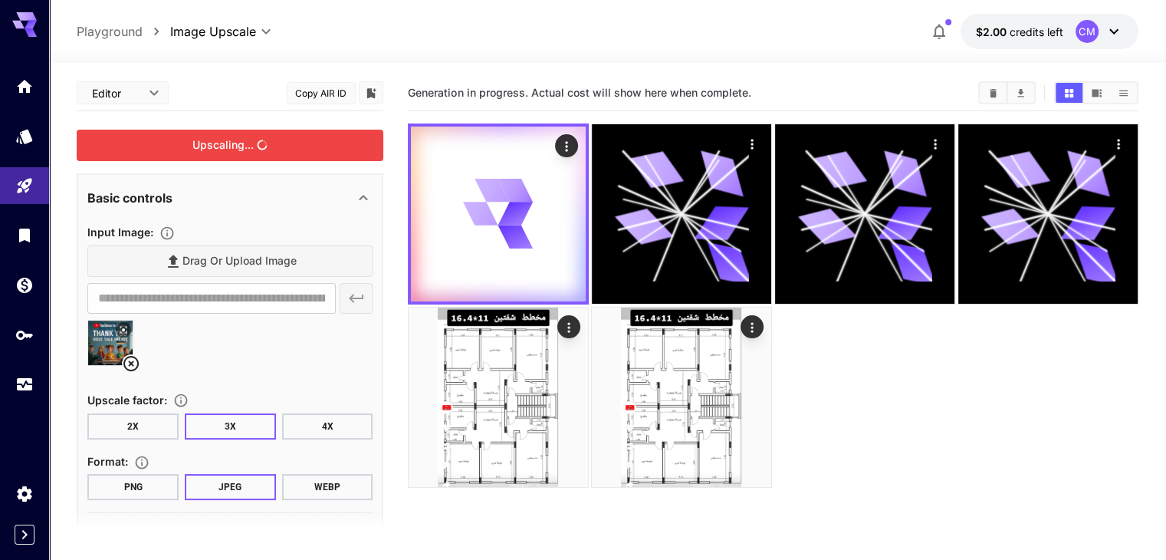
click at [580, 90] on span "Generation in progress. Actual cost will show here when complete." at bounding box center [579, 92] width 343 height 13
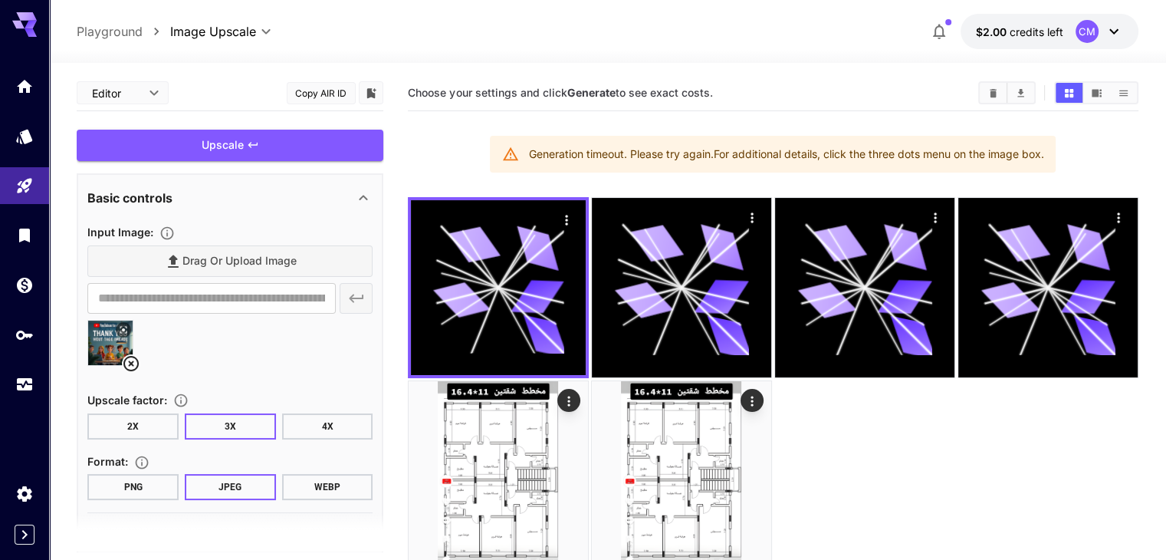
click at [624, 145] on div "Generation timeout. Please try again. For additional details, click the three d…" at bounding box center [785, 154] width 515 height 28
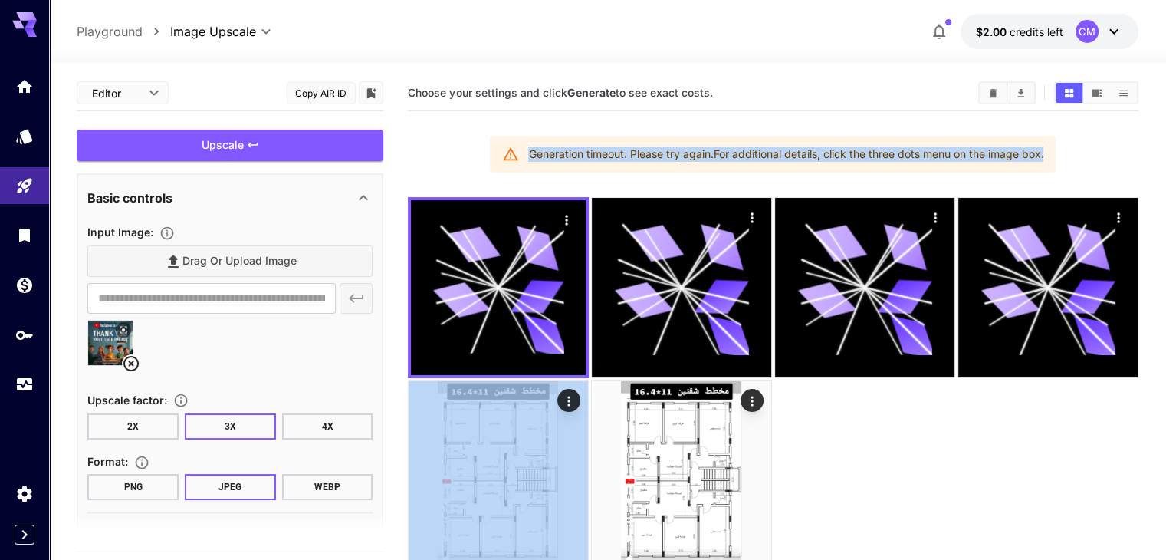
click at [624, 145] on div "Generation timeout. Please try again. For additional details, click the three d…" at bounding box center [785, 154] width 515 height 28
click at [239, 149] on div "Upscale" at bounding box center [230, 145] width 307 height 31
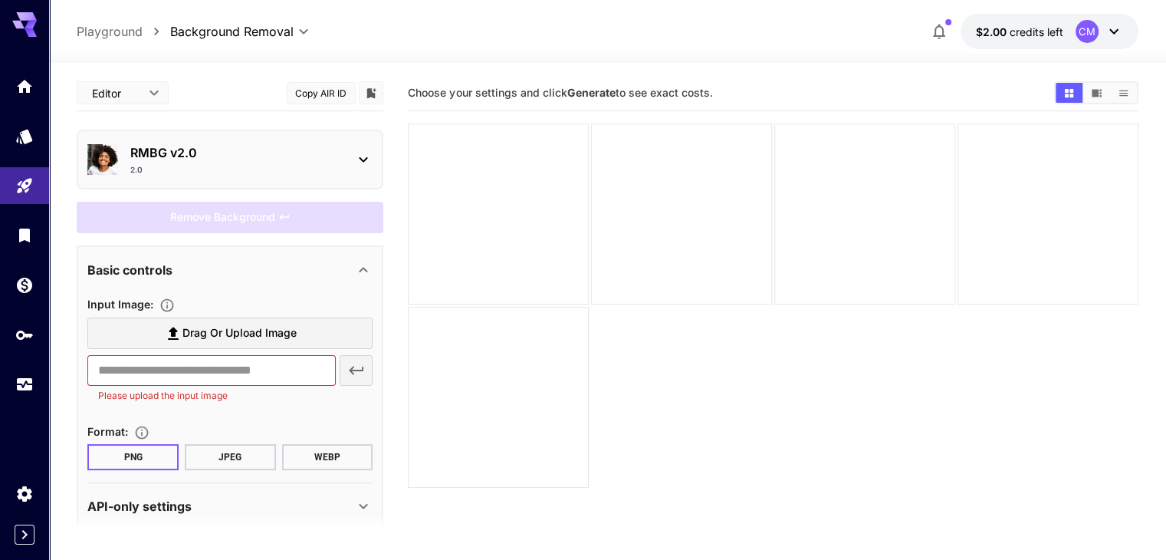
click at [230, 149] on p "RMBG v2.0" at bounding box center [236, 152] width 212 height 18
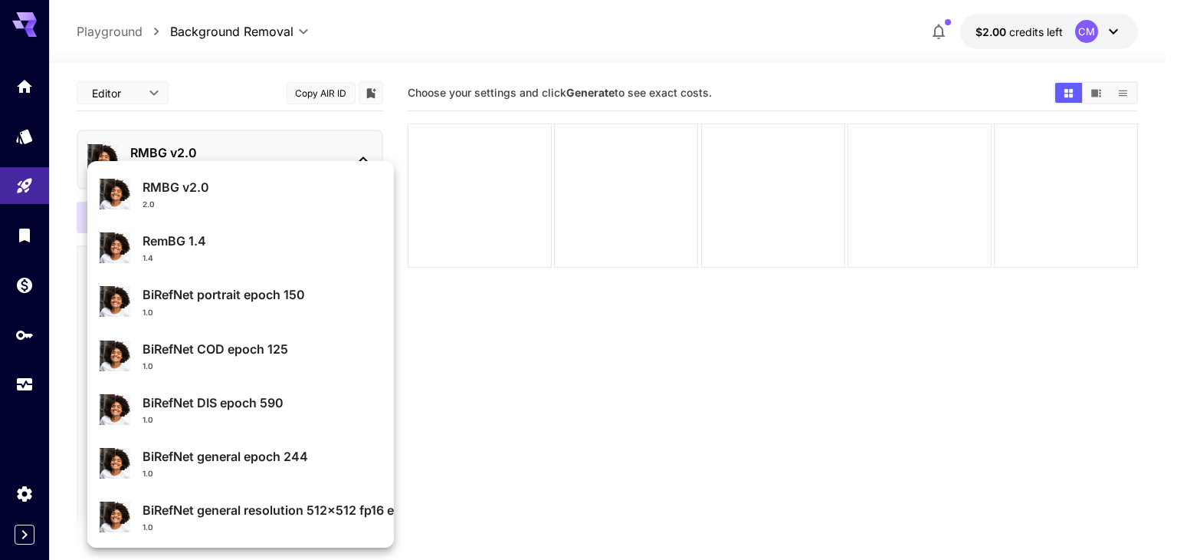
click at [597, 350] on div at bounding box center [588, 280] width 1177 height 560
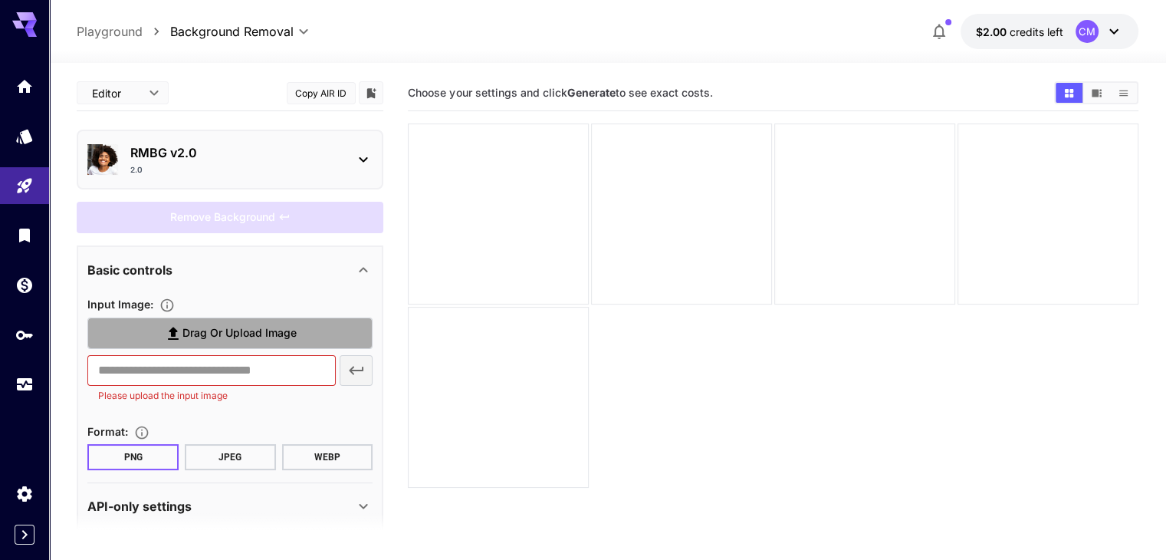
click at [221, 330] on span "Drag or upload image" at bounding box center [239, 332] width 114 height 19
click at [0, 0] on input "Drag or upload image" at bounding box center [0, 0] width 0 height 0
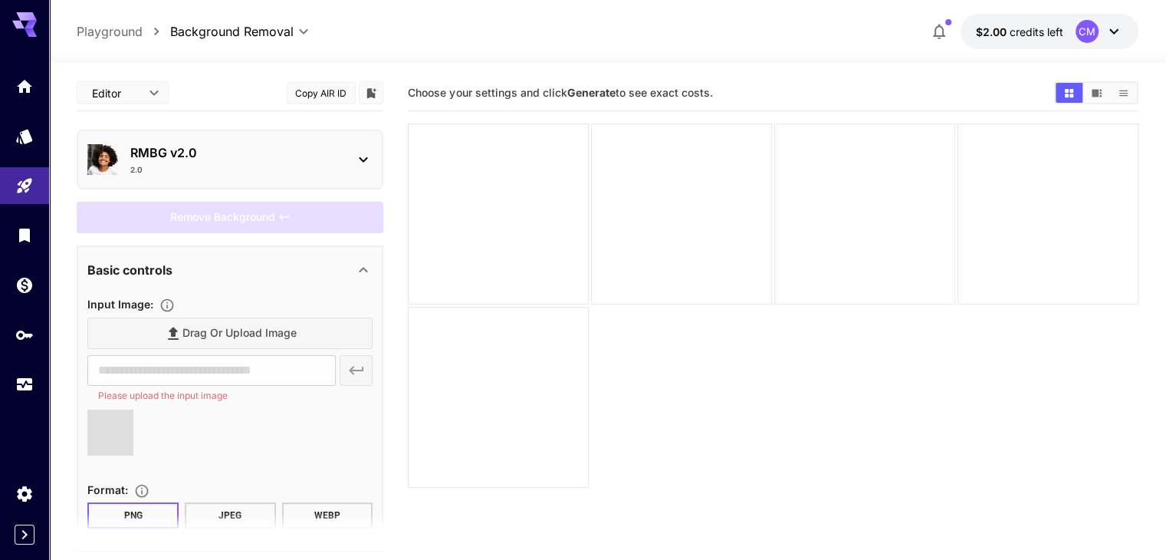
type input "**********"
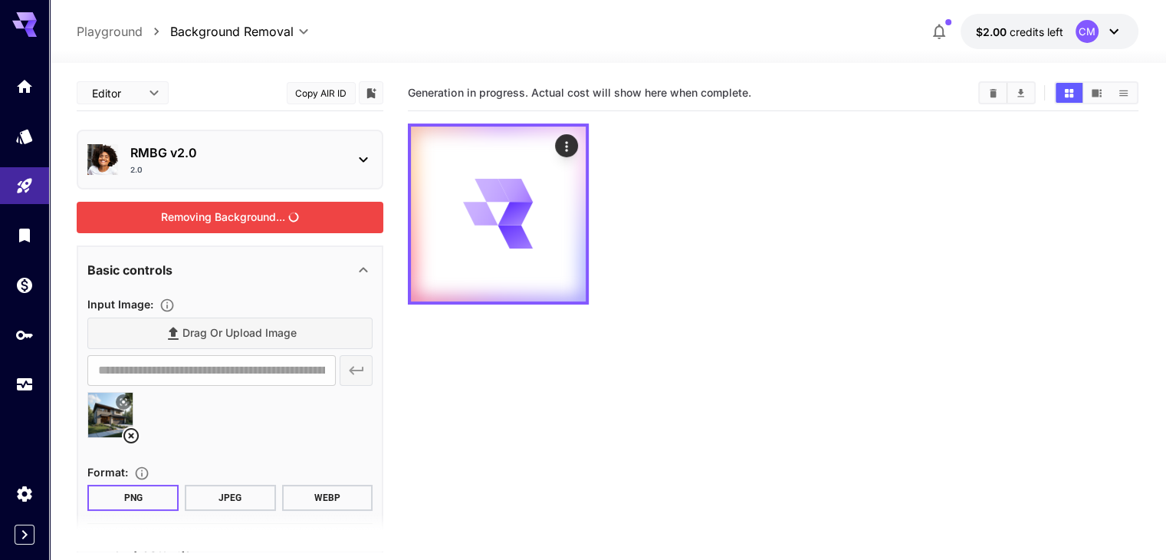
click at [294, 216] on div "Removing Background..." at bounding box center [230, 217] width 307 height 31
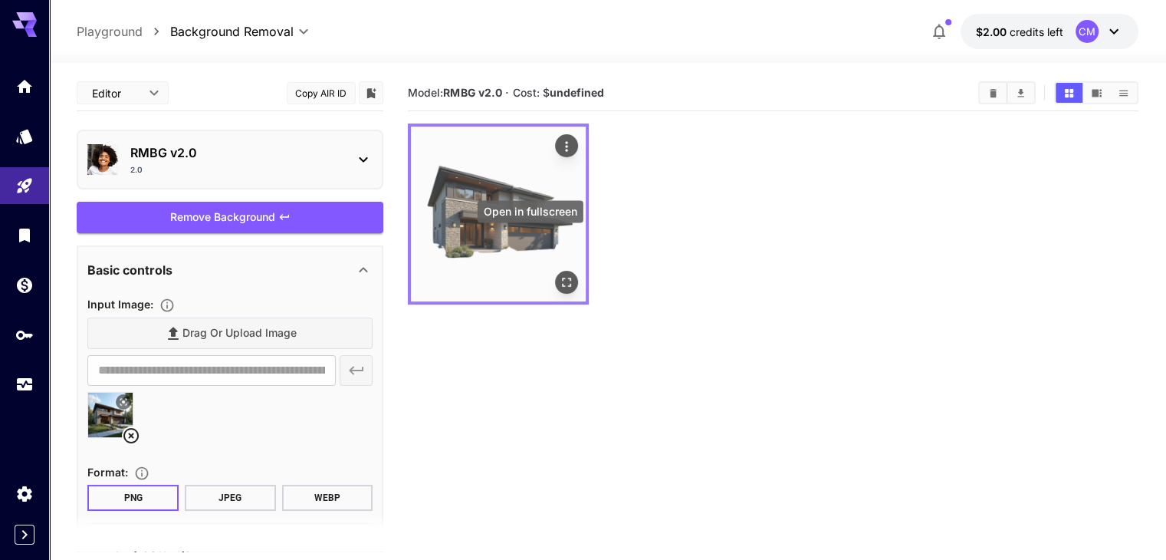
click at [559, 274] on icon "Open in fullscreen" at bounding box center [566, 281] width 15 height 15
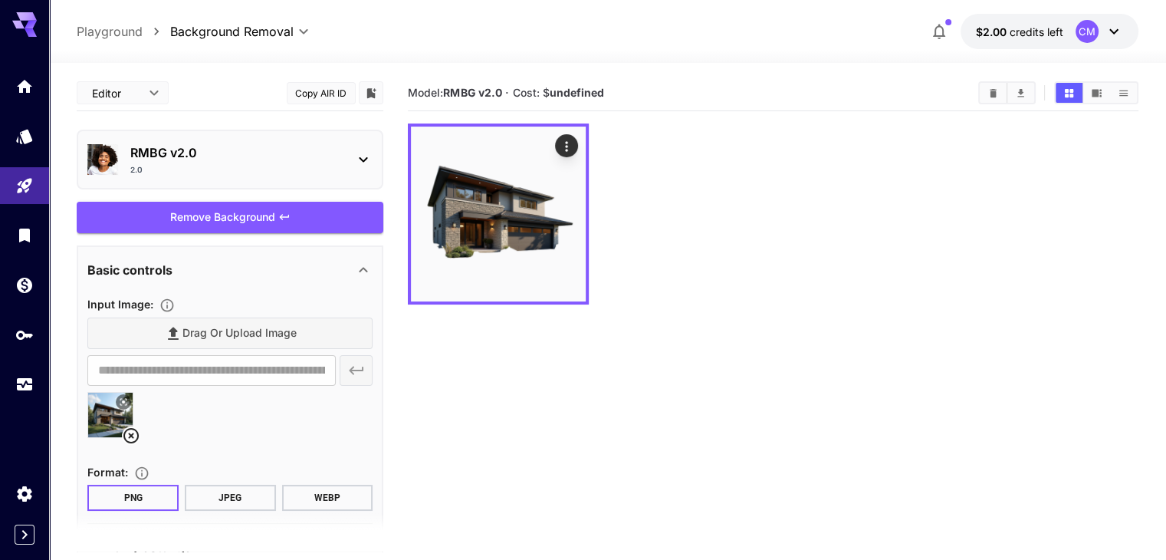
click at [120, 398] on icon at bounding box center [123, 401] width 9 height 9
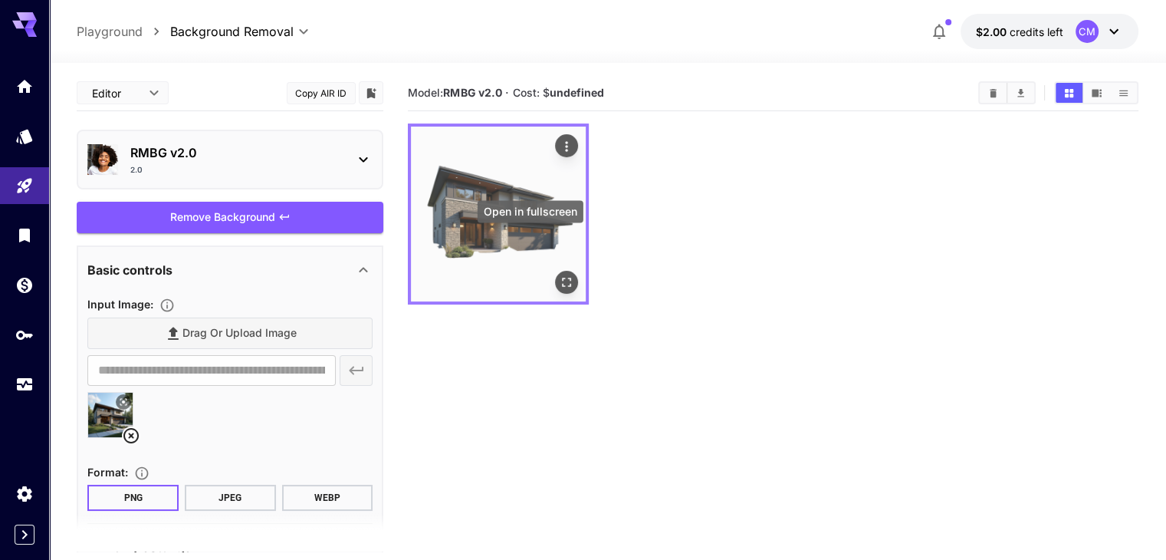
click at [559, 274] on icon "Open in fullscreen" at bounding box center [566, 281] width 15 height 15
click at [445, 190] on img at bounding box center [498, 213] width 175 height 175
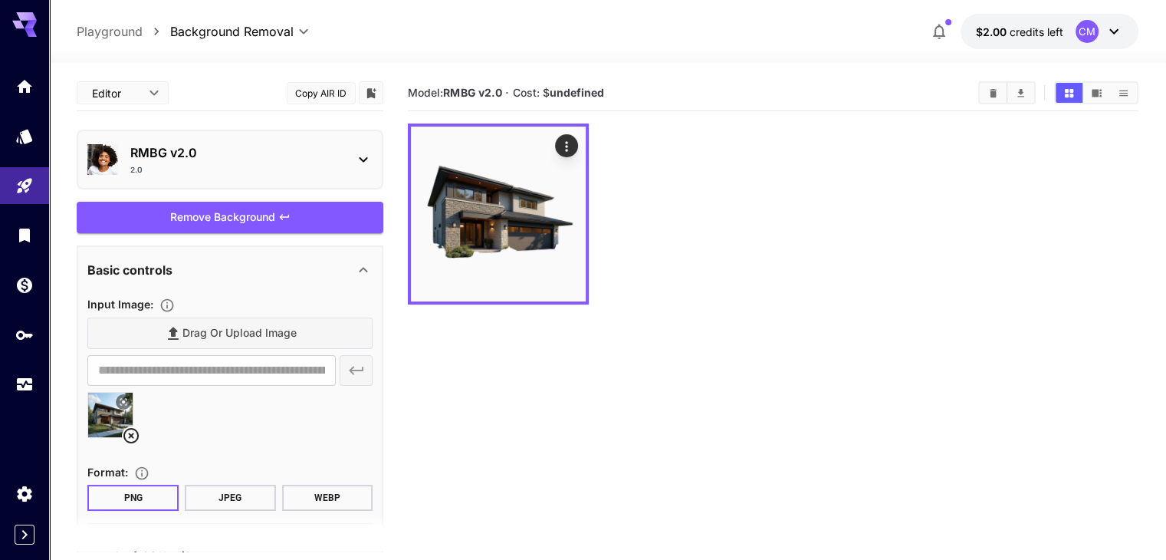
click at [133, 433] on icon at bounding box center [131, 435] width 18 height 18
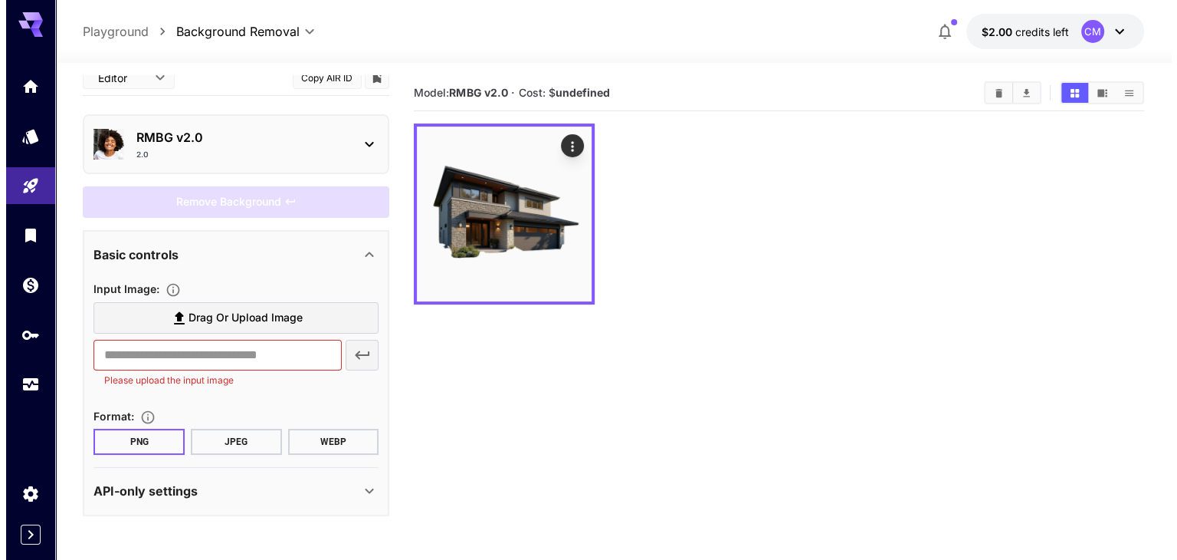
scroll to position [15, 0]
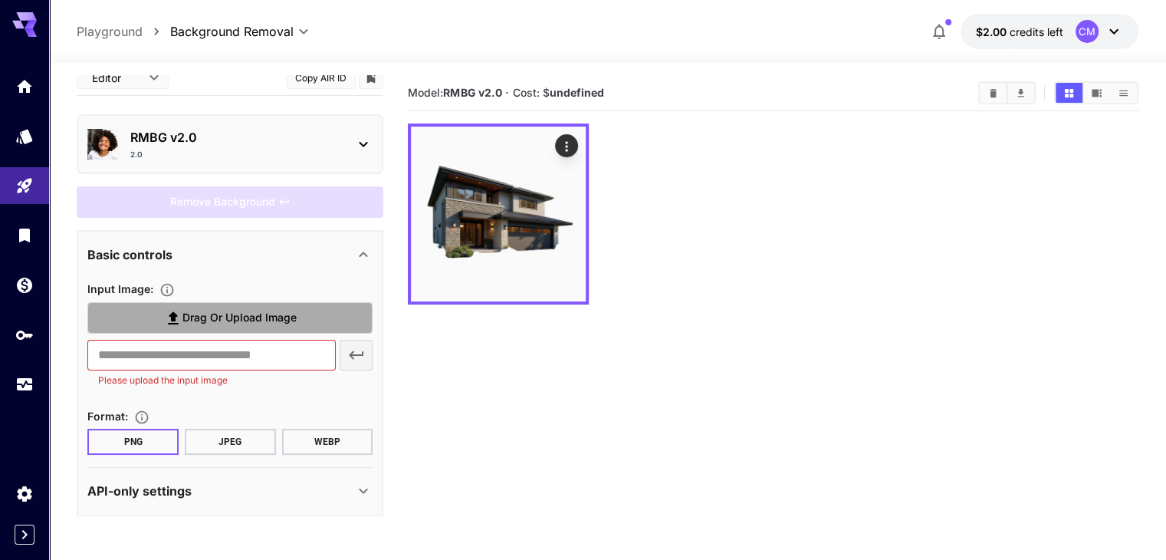
click at [221, 317] on span "Drag or upload image" at bounding box center [239, 317] width 114 height 19
click at [0, 0] on input "Drag or upload image" at bounding box center [0, 0] width 0 height 0
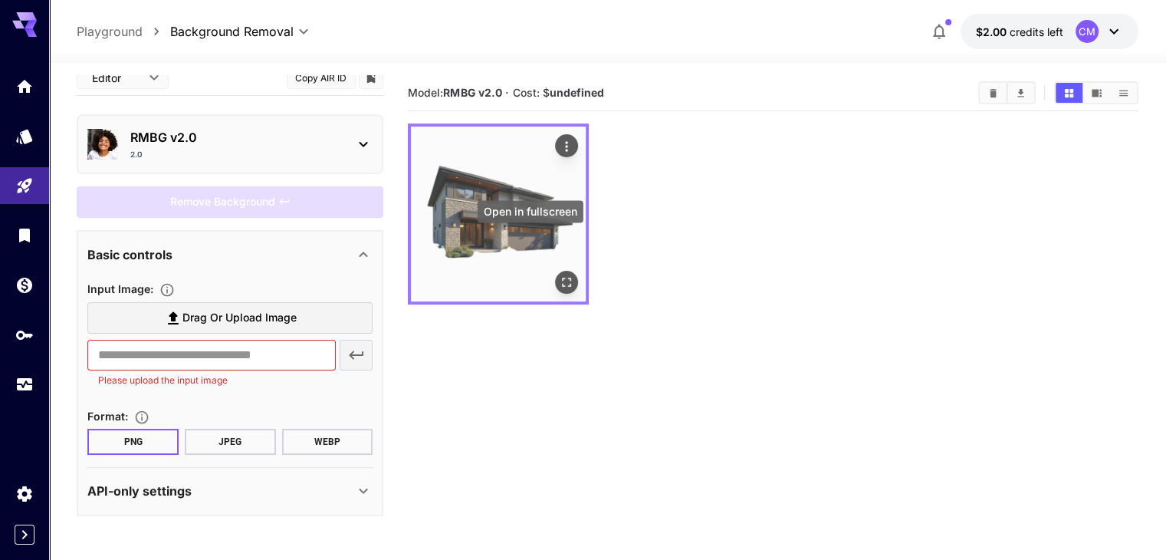
click at [559, 274] on icon "Open in fullscreen" at bounding box center [566, 281] width 15 height 15
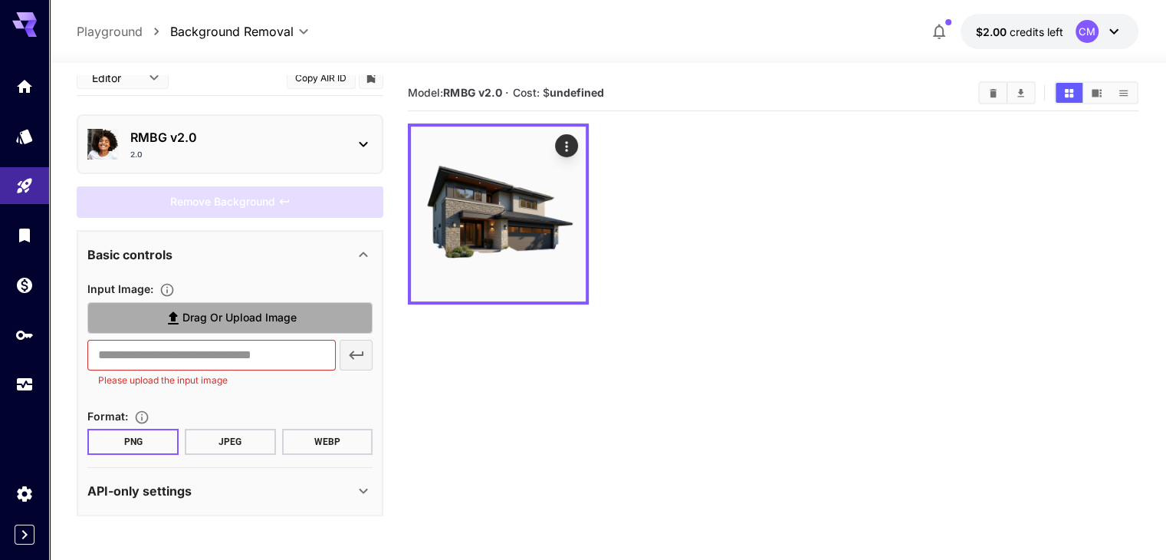
click at [228, 323] on span "Drag or upload image" at bounding box center [239, 317] width 114 height 19
click at [0, 0] on input "Drag or upload image" at bounding box center [0, 0] width 0 height 0
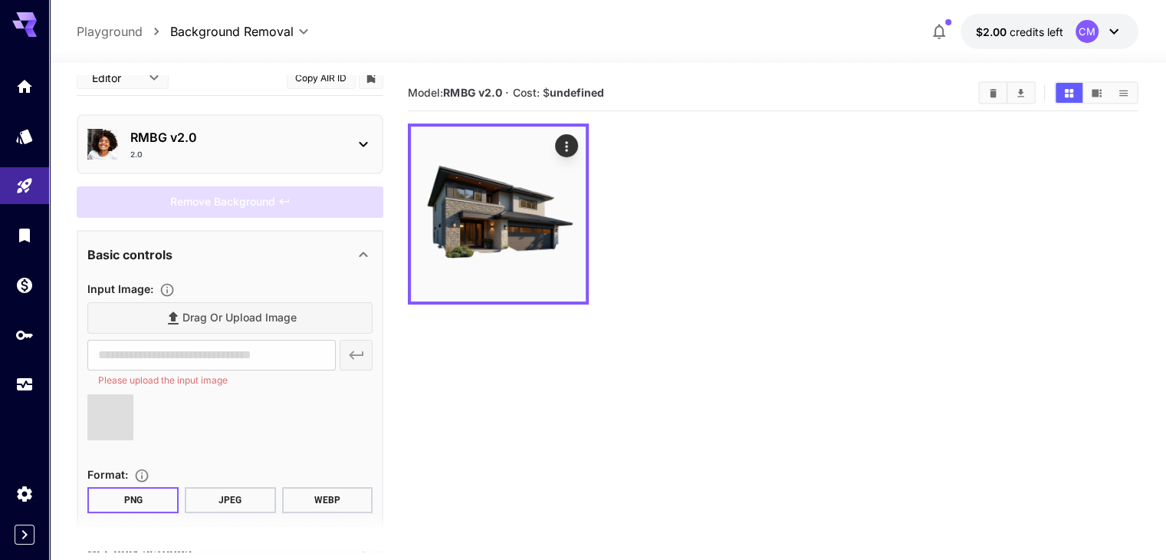
type input "**********"
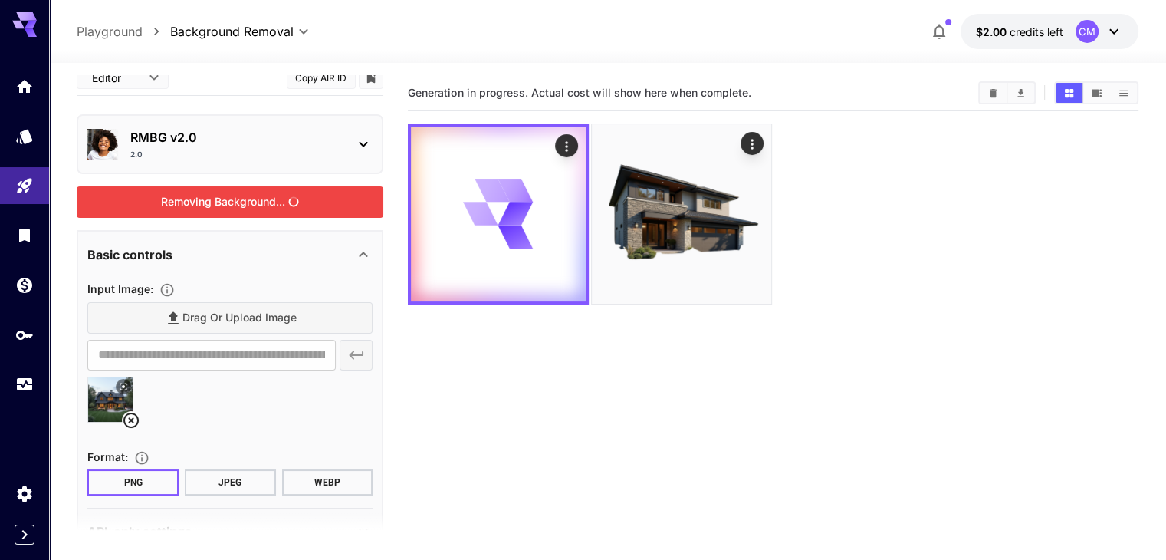
click at [255, 203] on div "Removing Background..." at bounding box center [230, 201] width 307 height 31
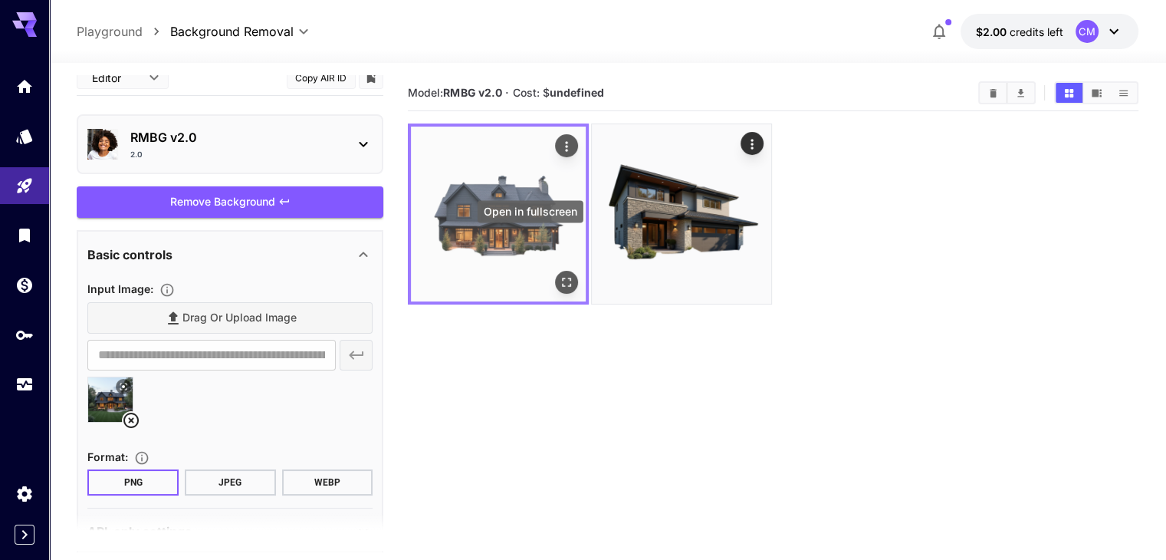
click at [555, 271] on button "Open in fullscreen" at bounding box center [566, 282] width 23 height 23
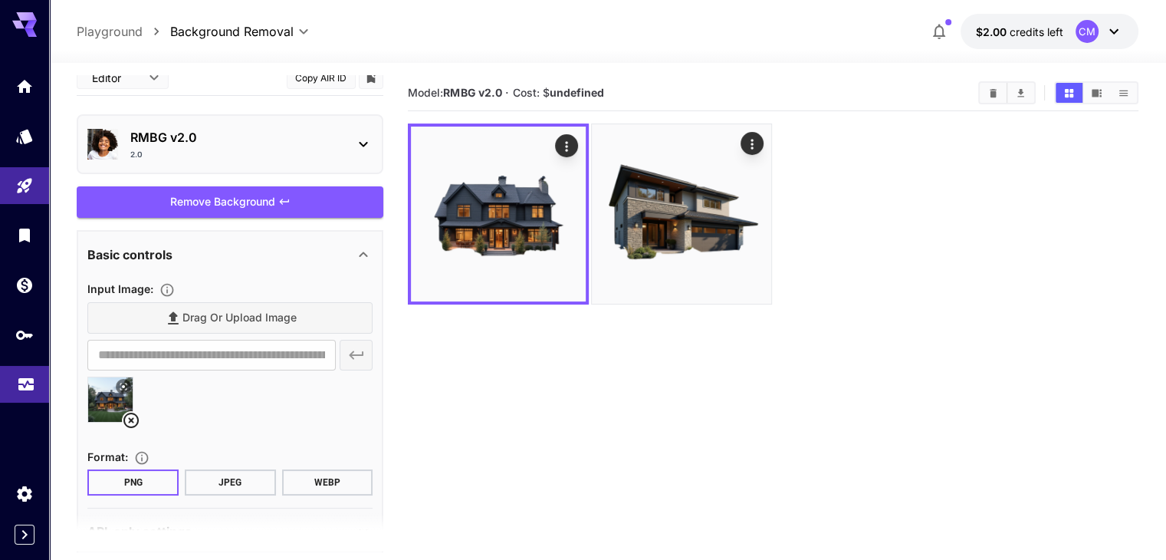
click at [28, 386] on icon "Usage" at bounding box center [25, 382] width 15 height 8
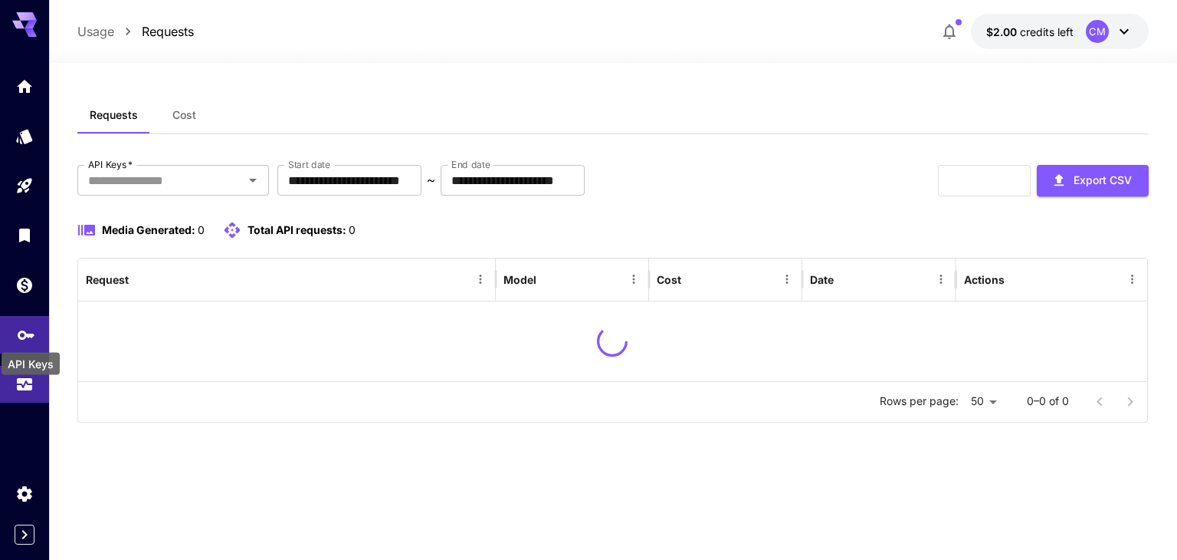
click at [18, 334] on icon "API Keys" at bounding box center [26, 329] width 17 height 9
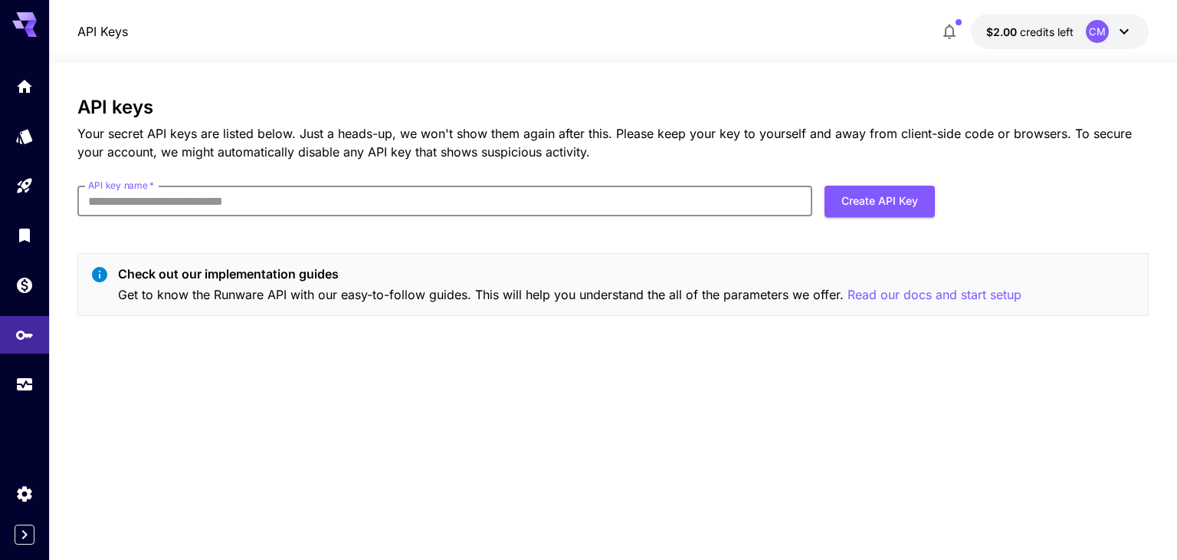
click at [422, 201] on input "API key name   *" at bounding box center [444, 201] width 735 height 31
type input "**"
click at [877, 202] on button "Create API Key" at bounding box center [880, 201] width 110 height 31
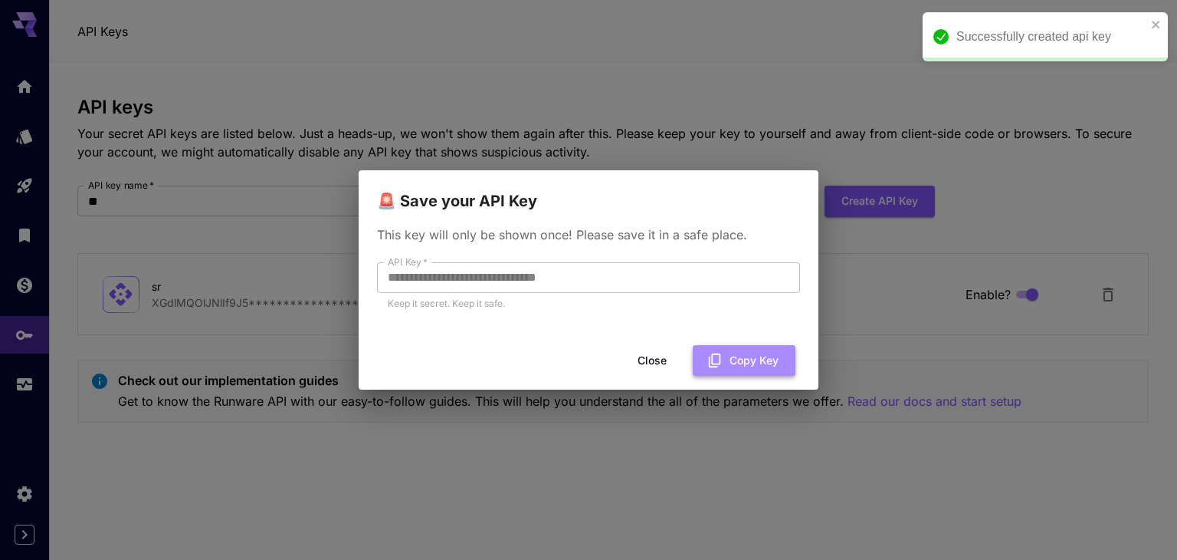
click at [744, 358] on button "Copy Key" at bounding box center [744, 360] width 103 height 31
click at [650, 353] on button "Close" at bounding box center [652, 360] width 69 height 31
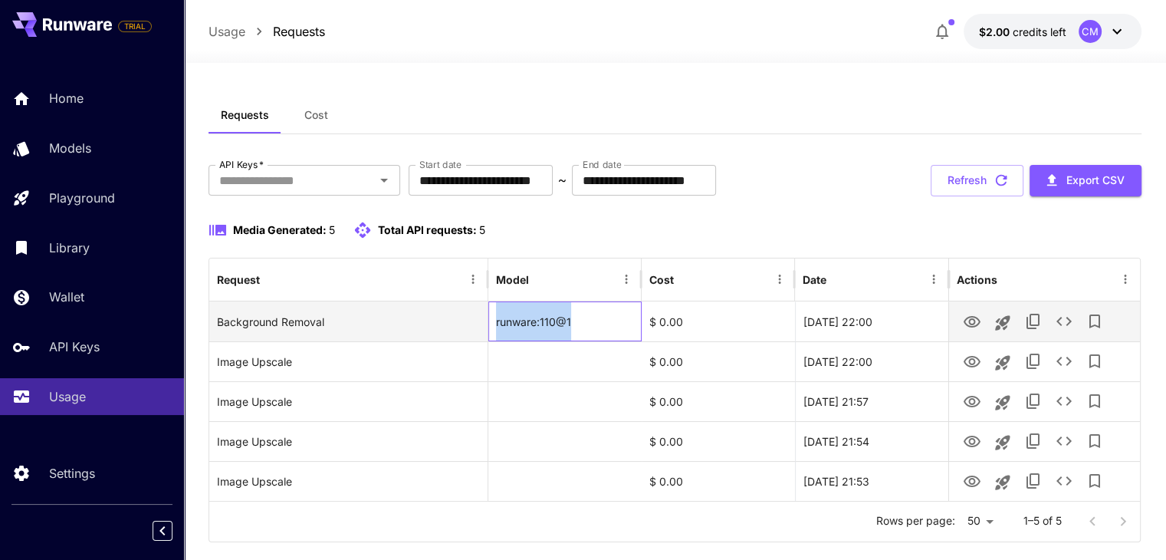
drag, startPoint x: 580, startPoint y: 323, endPoint x: 488, endPoint y: 331, distance: 91.5
click at [488, 331] on div "runware:110@1" at bounding box center [564, 321] width 153 height 40
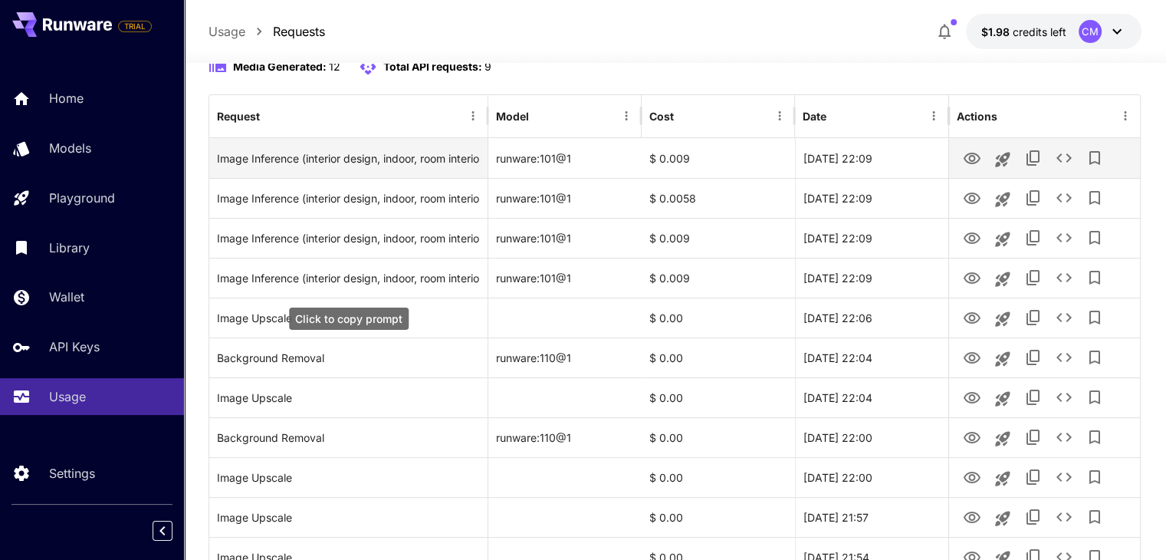
scroll to position [153, 0]
